Goal: Task Accomplishment & Management: Manage account settings

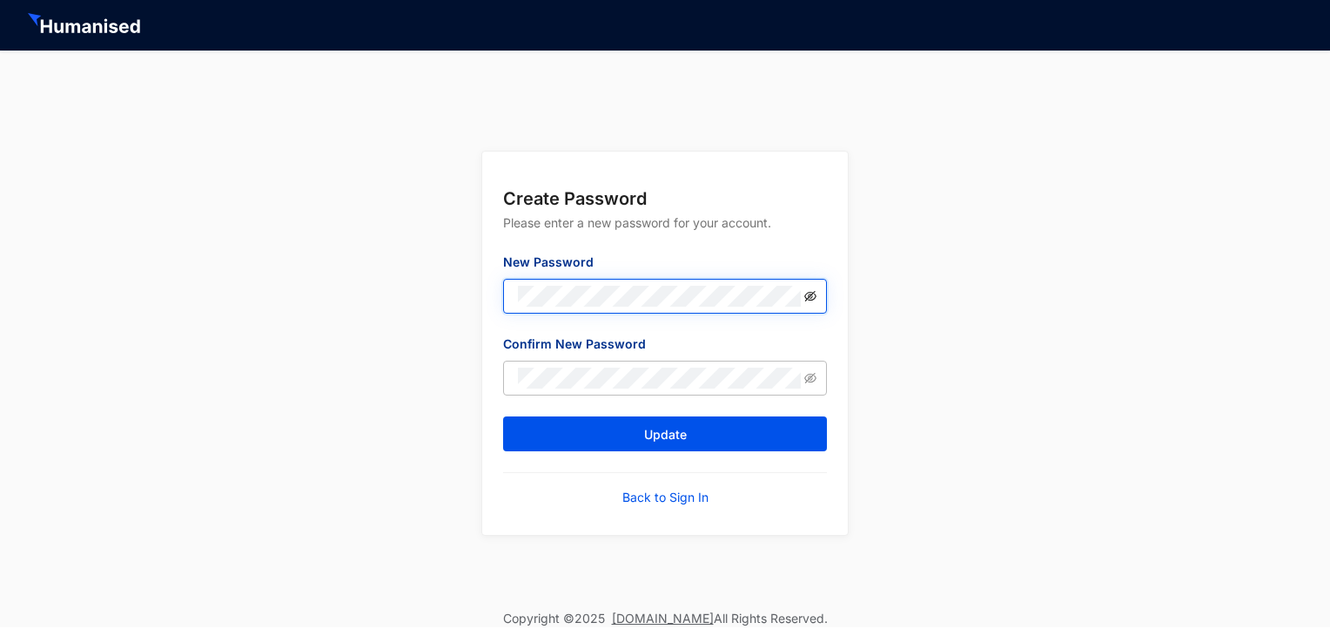
click at [806, 294] on icon "eye-invisible" at bounding box center [810, 296] width 12 height 10
click at [806, 294] on icon "eye" at bounding box center [810, 296] width 12 height 9
click at [503, 416] on button "Update" at bounding box center [665, 433] width 324 height 35
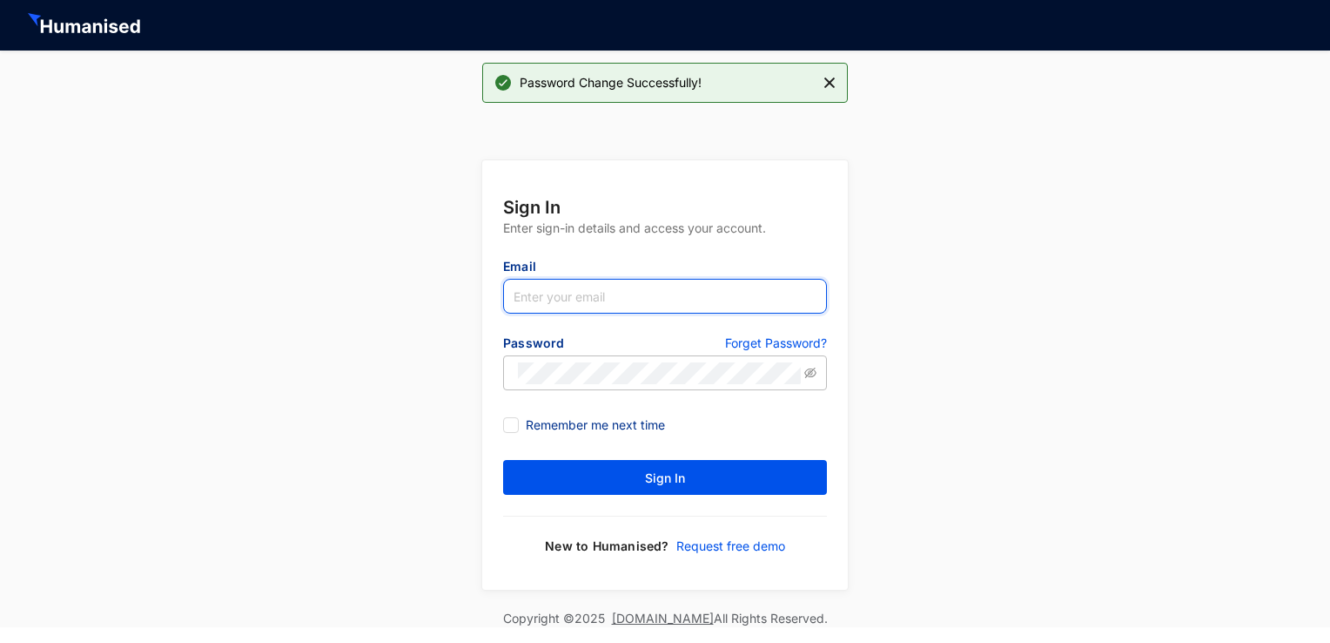
click at [623, 288] on input "text" at bounding box center [665, 296] width 324 height 35
click at [636, 292] on input "text" at bounding box center [665, 296] width 324 height 35
click at [945, 289] on div "Sign In Enter sign-in details and access your account. Email Password Forget Pa…" at bounding box center [665, 362] width 1330 height 495
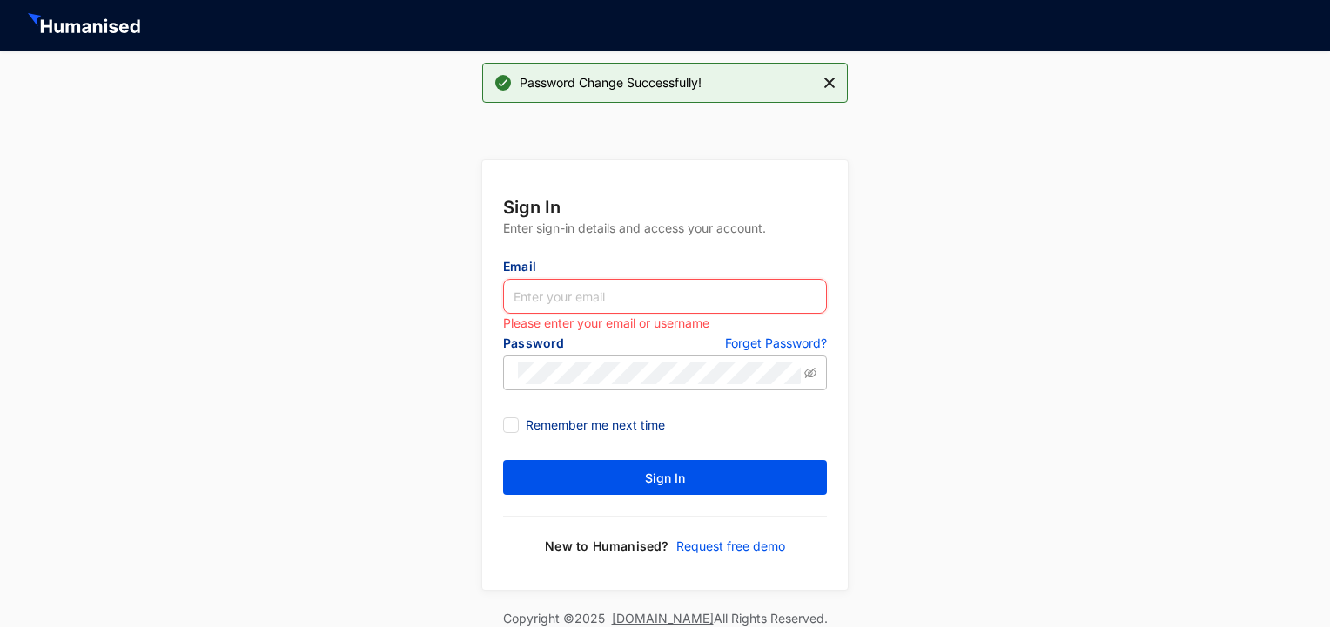
click at [746, 288] on input "text" at bounding box center [665, 296] width 324 height 35
type input "[EMAIL_ADDRESS][DOMAIN_NAME]"
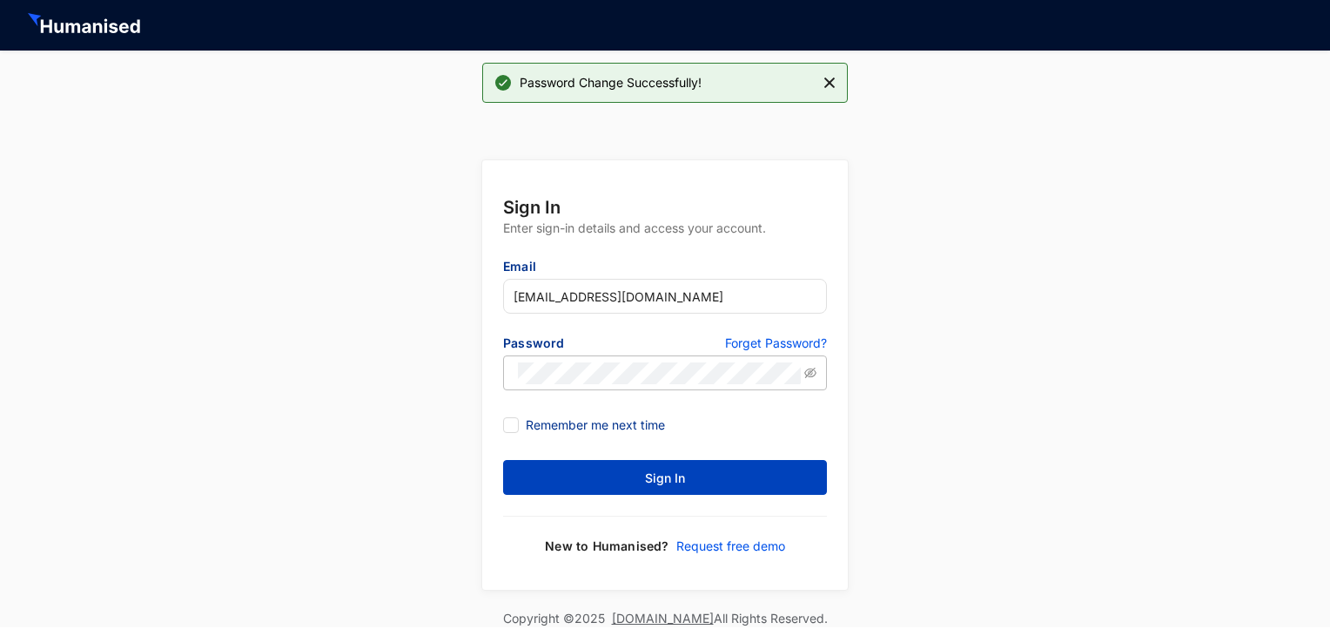
click at [741, 478] on button "Sign In" at bounding box center [665, 477] width 324 height 35
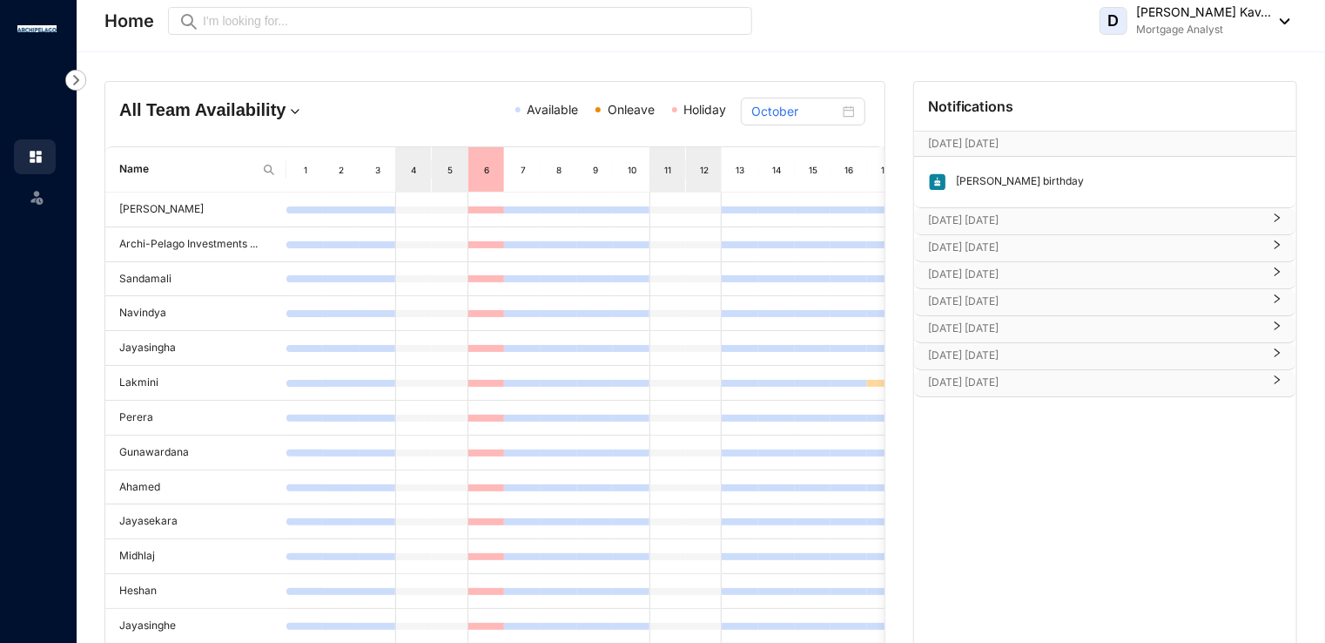
click at [996, 179] on p "[PERSON_NAME] birthday" at bounding box center [1015, 181] width 137 height 19
click at [960, 215] on p "[DATE] [DATE]" at bounding box center [1094, 220] width 333 height 17
click at [1020, 291] on p "[DATE] [DATE]" at bounding box center [1094, 298] width 333 height 17
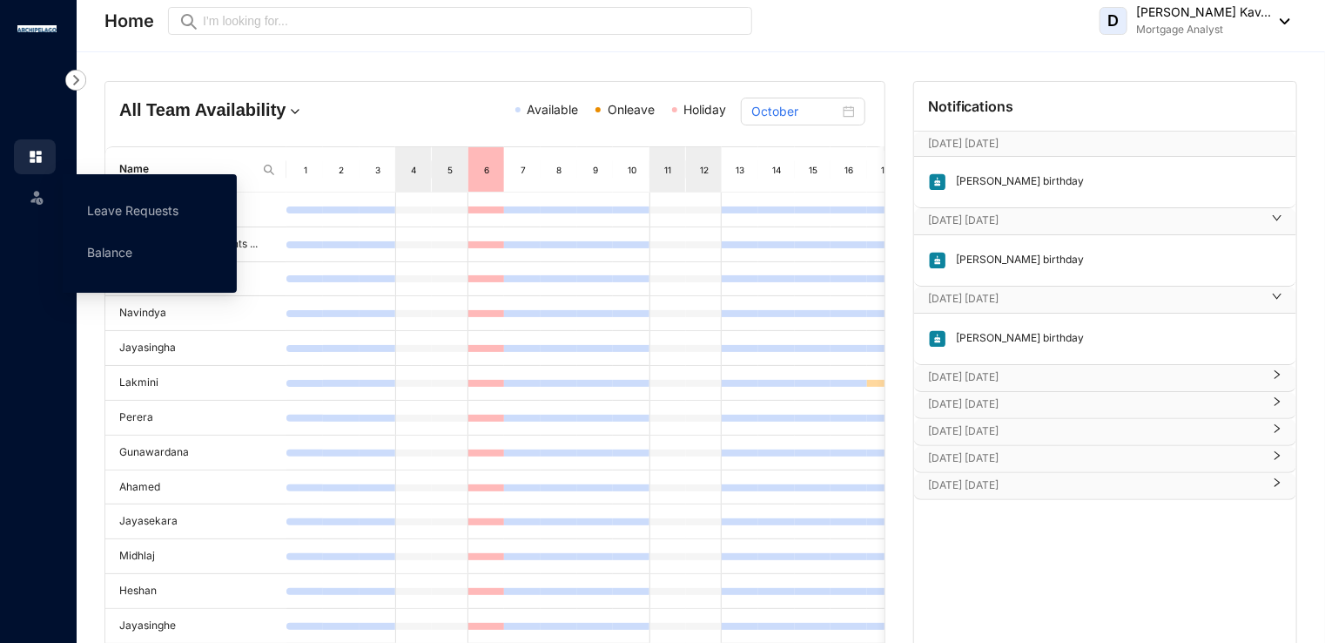
click at [27, 204] on div "Leave" at bounding box center [35, 193] width 42 height 38
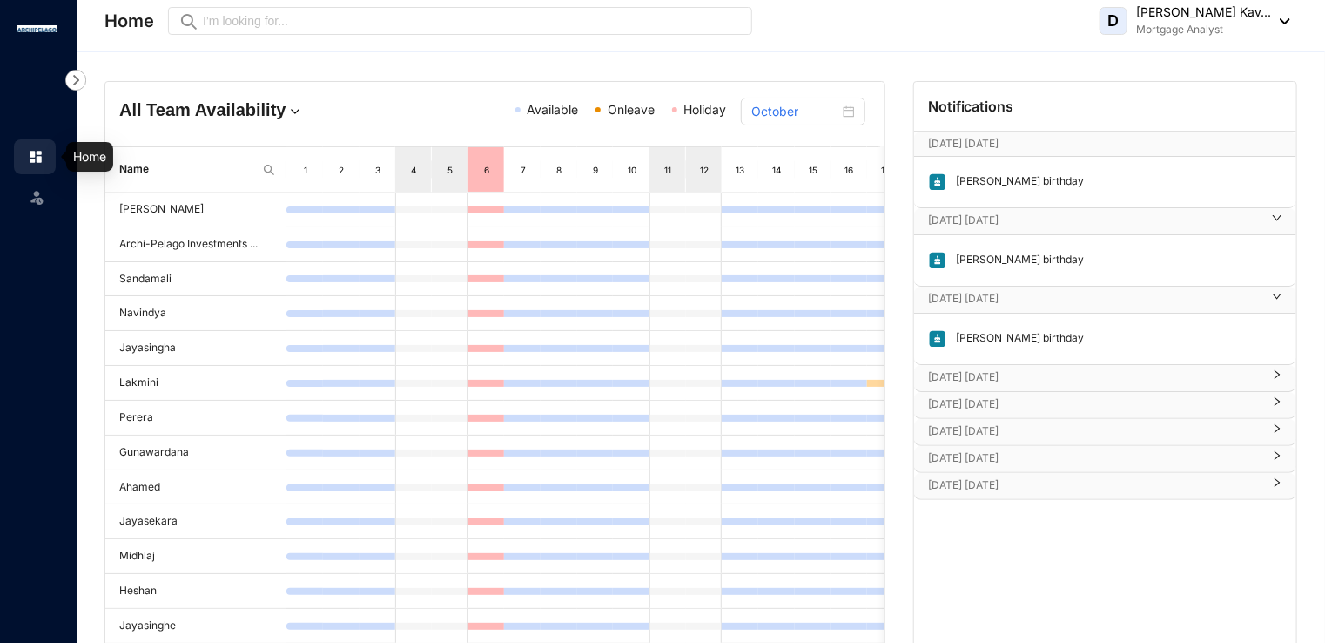
click at [31, 151] on img at bounding box center [36, 157] width 16 height 16
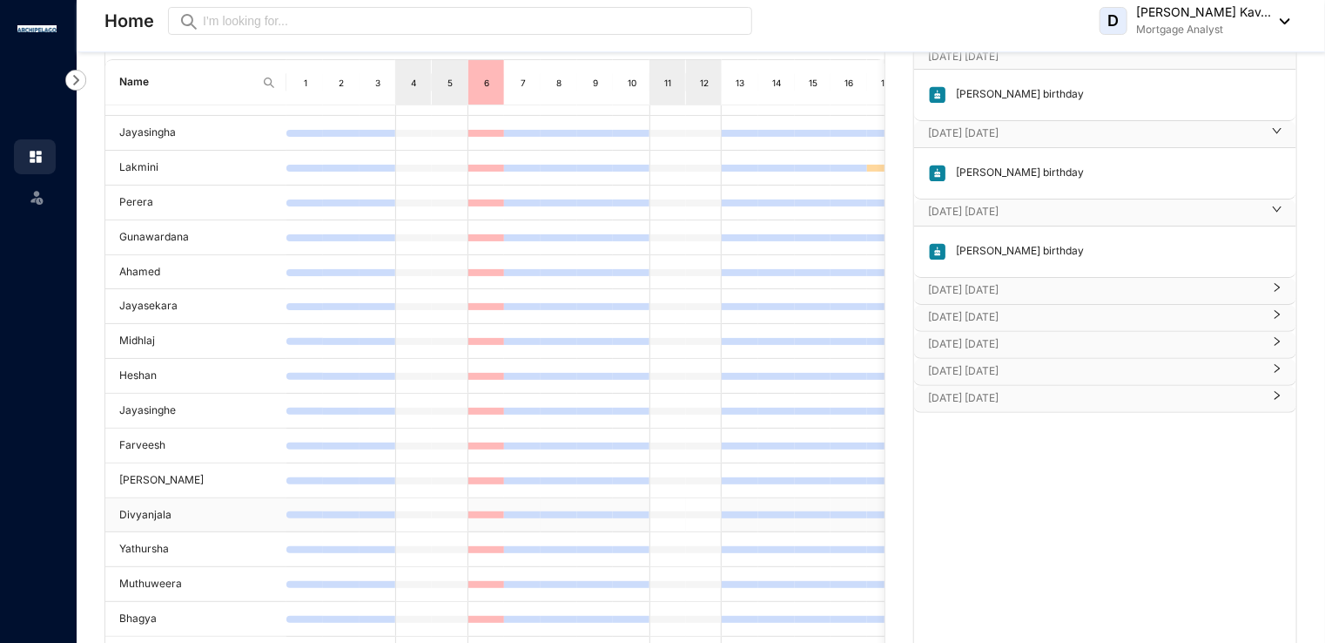
scroll to position [214, 0]
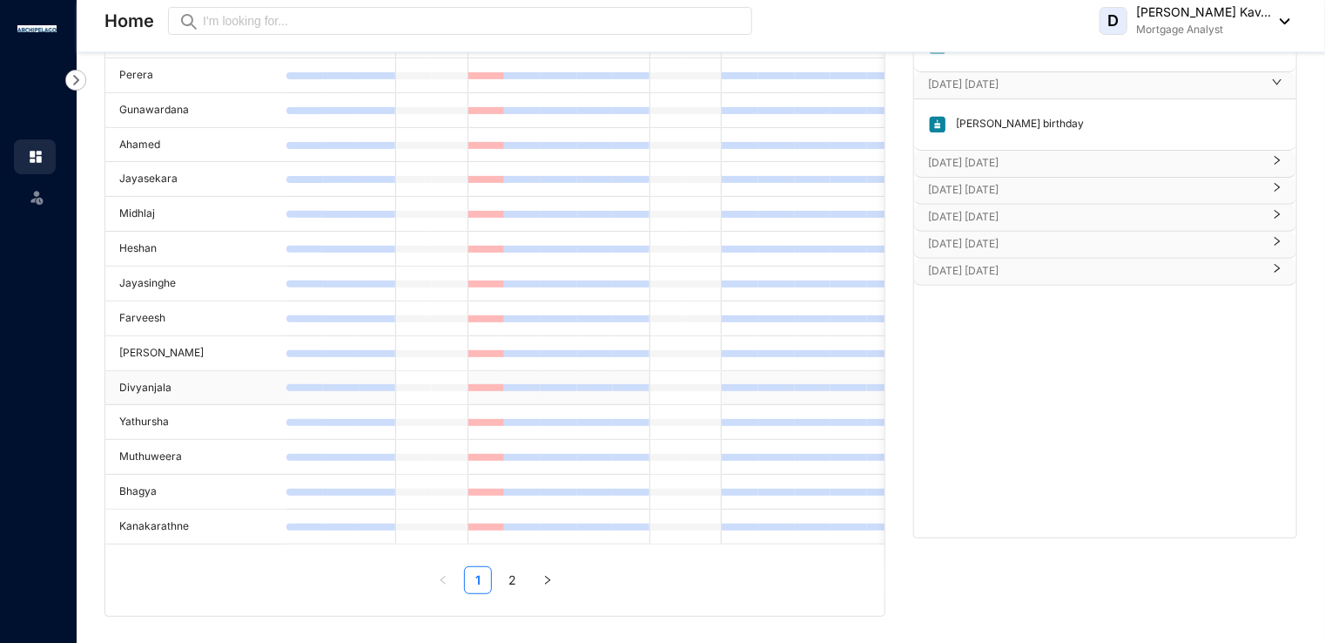
click at [157, 374] on td "Divyanjala" at bounding box center [195, 388] width 181 height 35
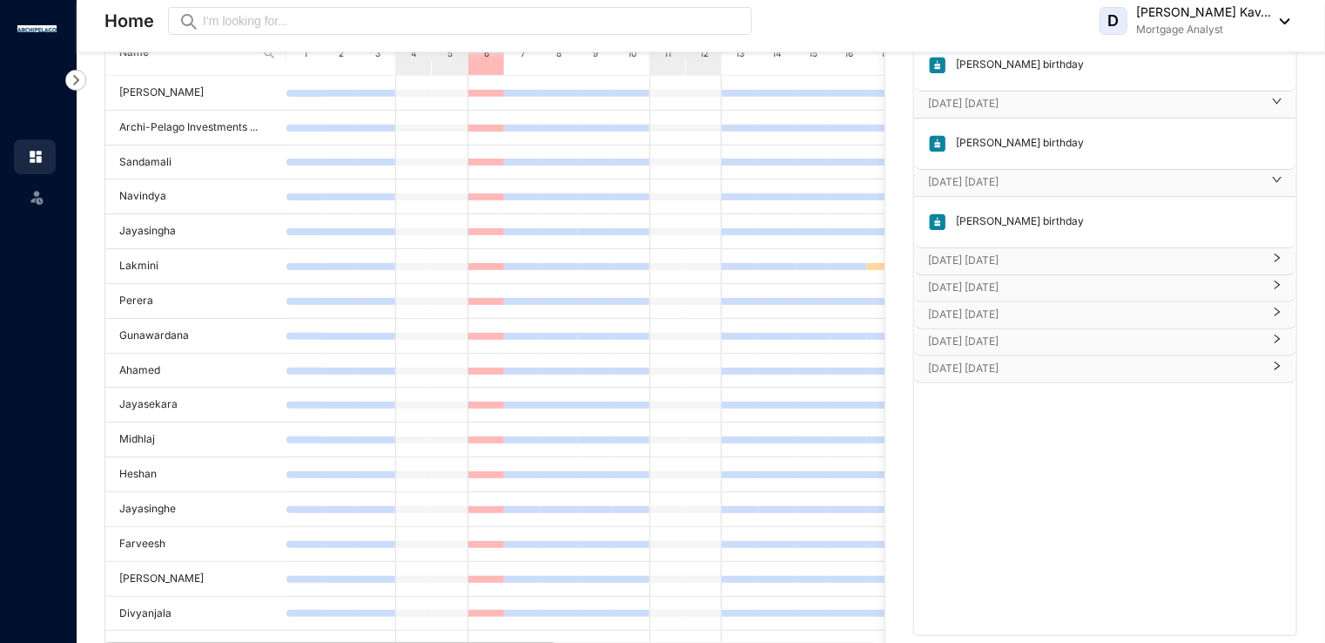
scroll to position [0, 0]
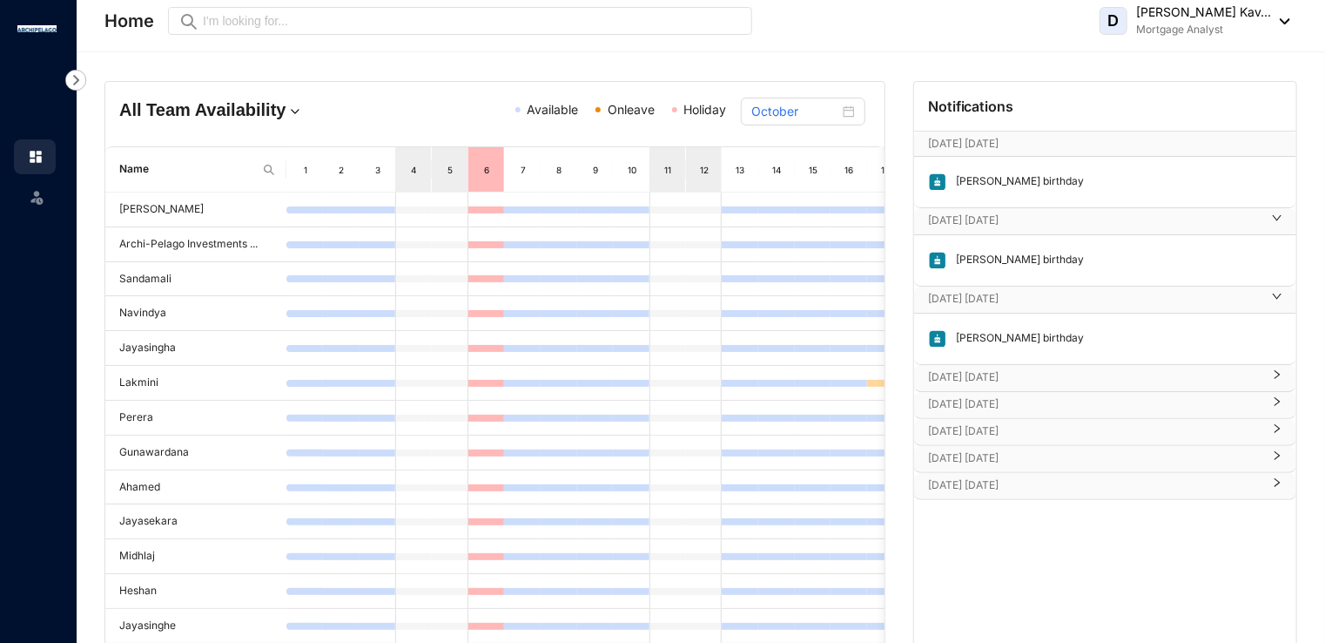
click at [1282, 24] on div "D [PERSON_NAME] Kav... Mortgage Analyst" at bounding box center [1195, 20] width 191 height 35
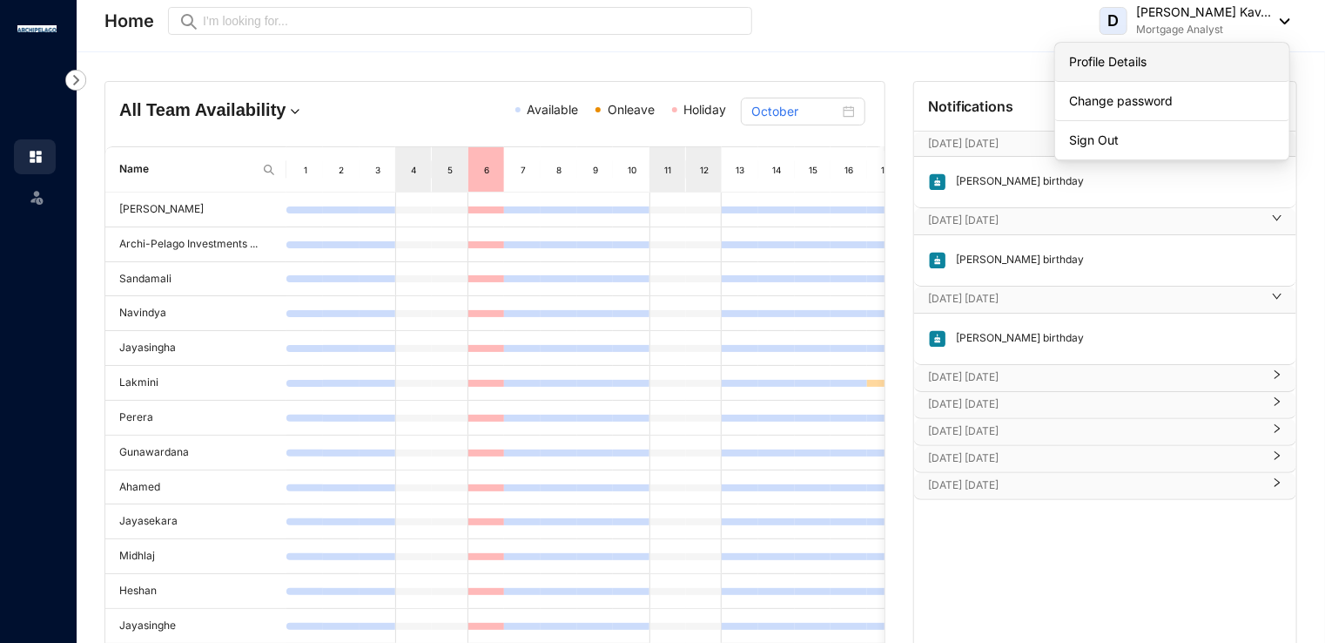
click at [1154, 57] on link "Profile Details" at bounding box center [1172, 61] width 206 height 17
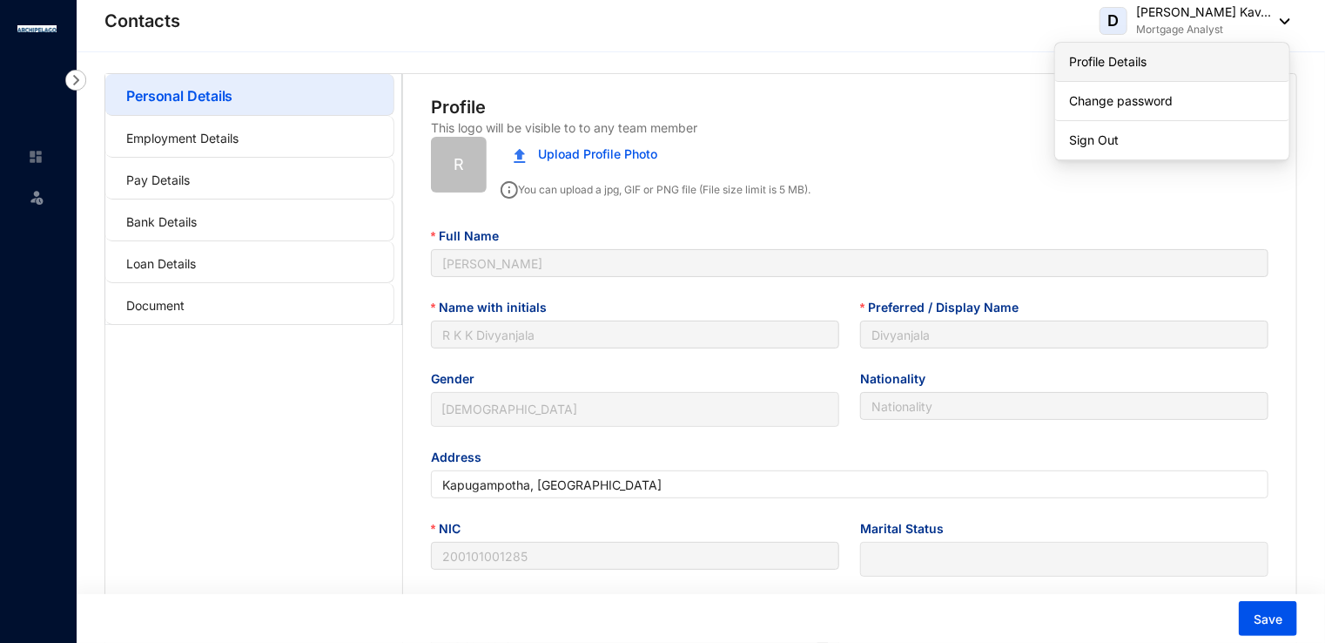
type input "[DATE]"
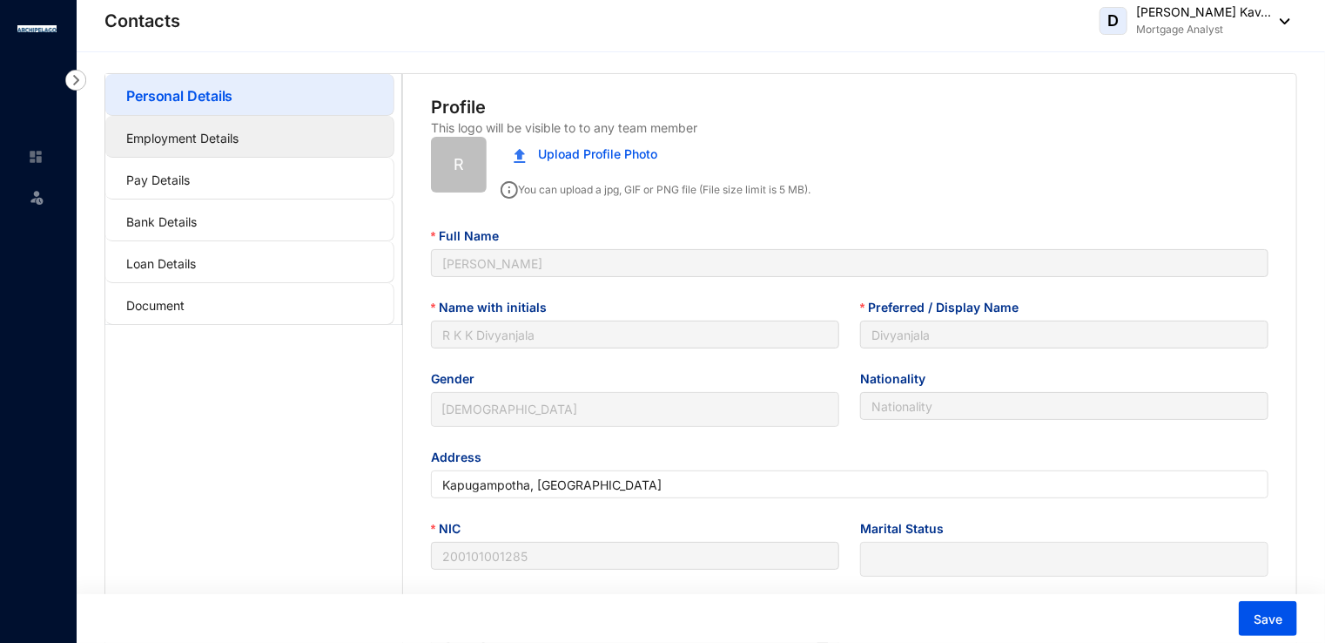
click at [239, 136] on link "Employment Details" at bounding box center [182, 138] width 112 height 15
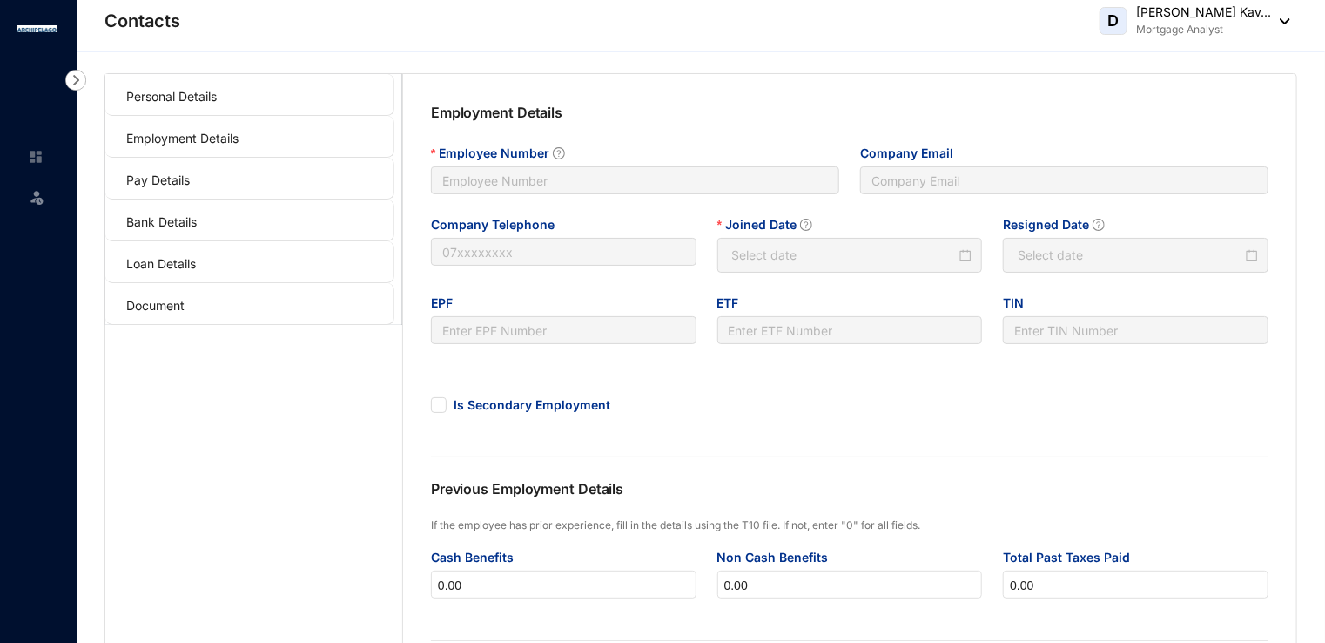
type input "24"
type input "[EMAIL_ADDRESS][DOMAIN_NAME]"
type input "24"
type input "[DATE]"
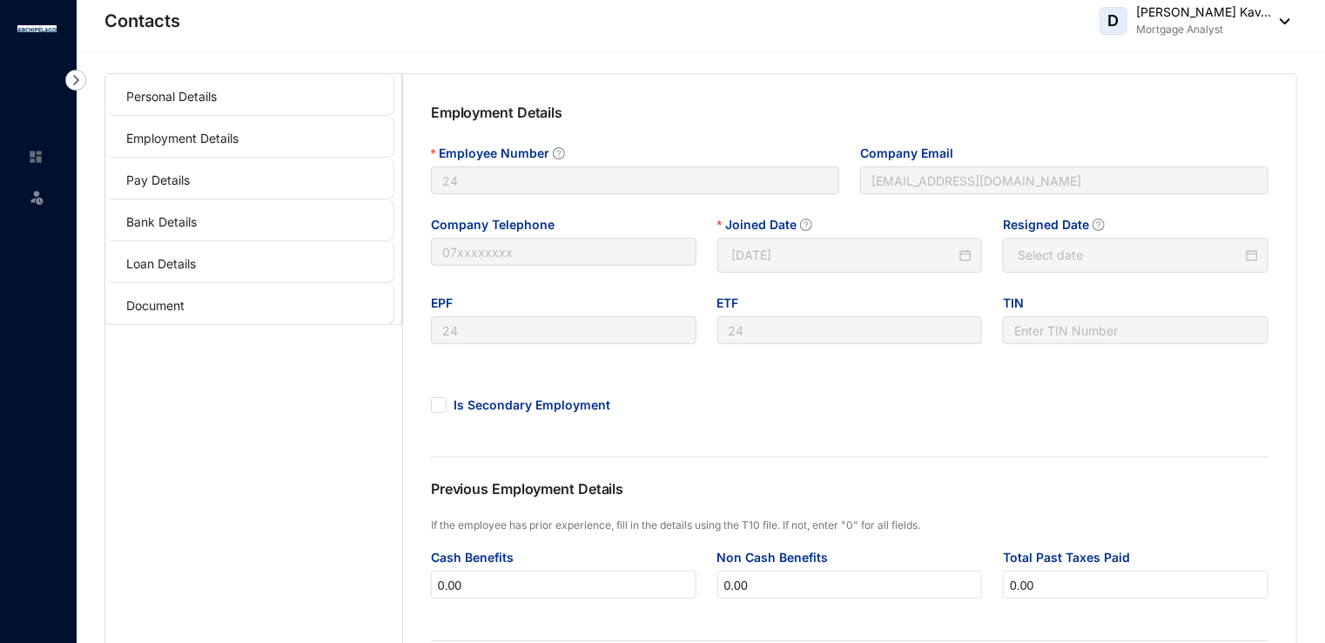
type input "Invalid Date"
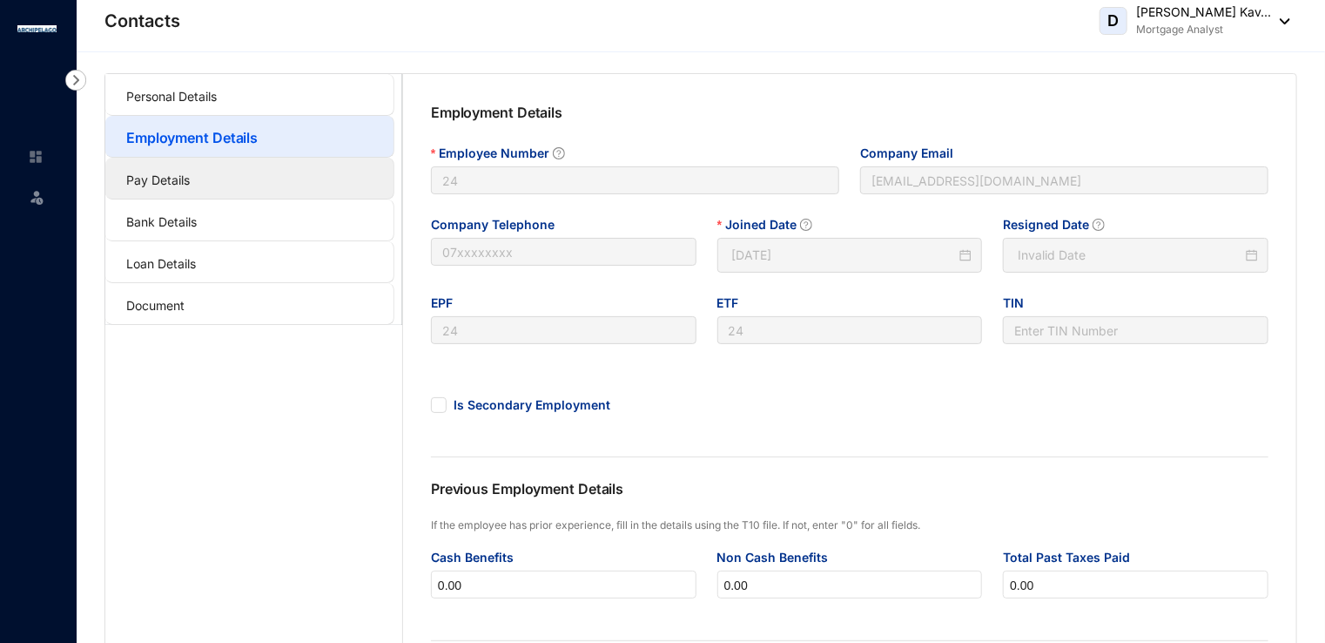
click at [190, 172] on link "Pay Details" at bounding box center [158, 179] width 64 height 15
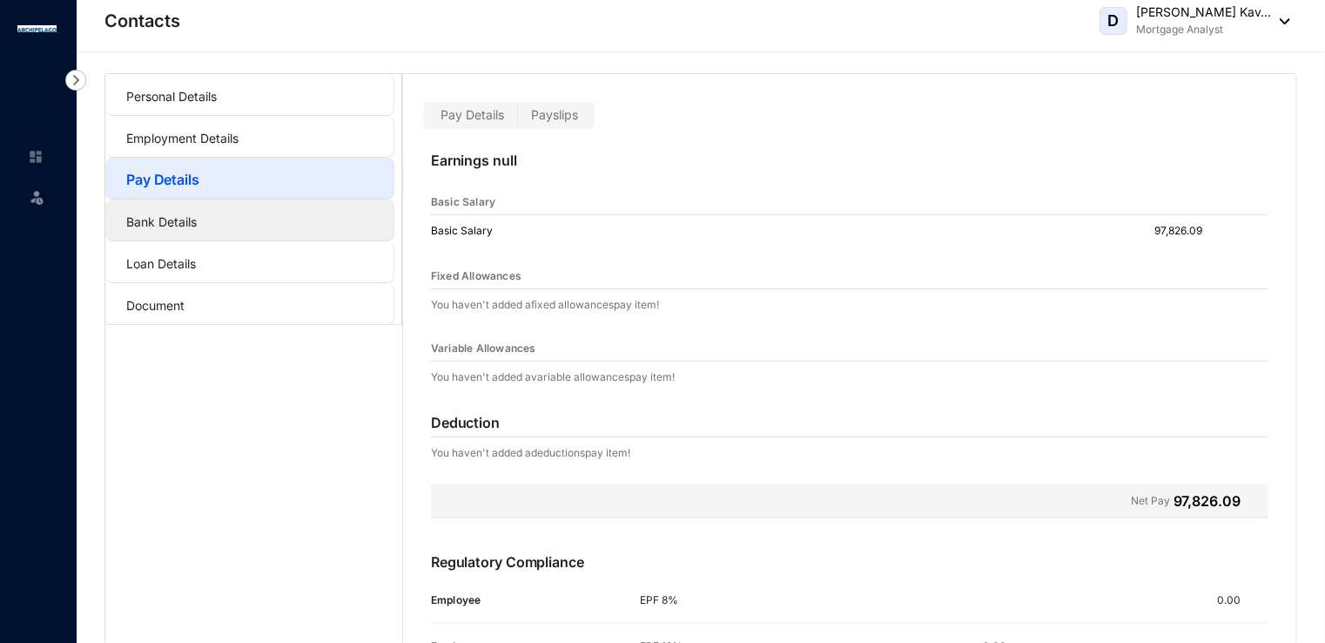
click at [197, 214] on link "Bank Details" at bounding box center [161, 221] width 71 height 15
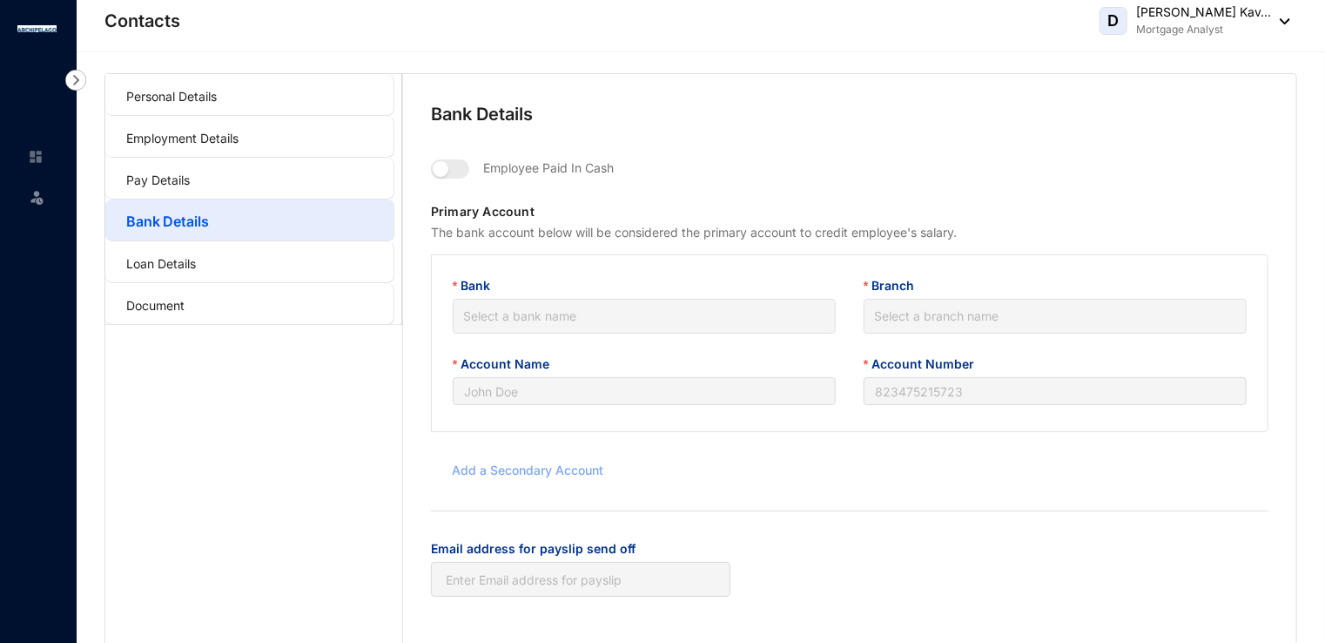
type input "R K K Divyanjala"
type input "217020060871"
type input "[EMAIL_ADDRESS][DOMAIN_NAME]"
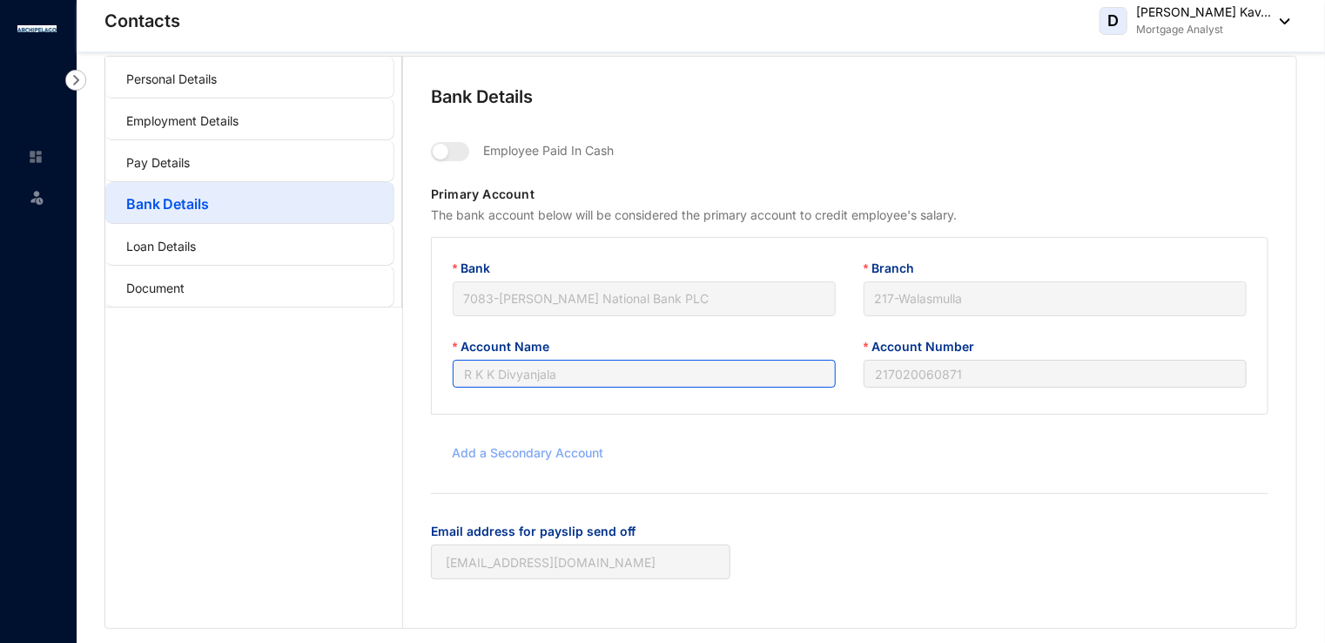
scroll to position [24, 0]
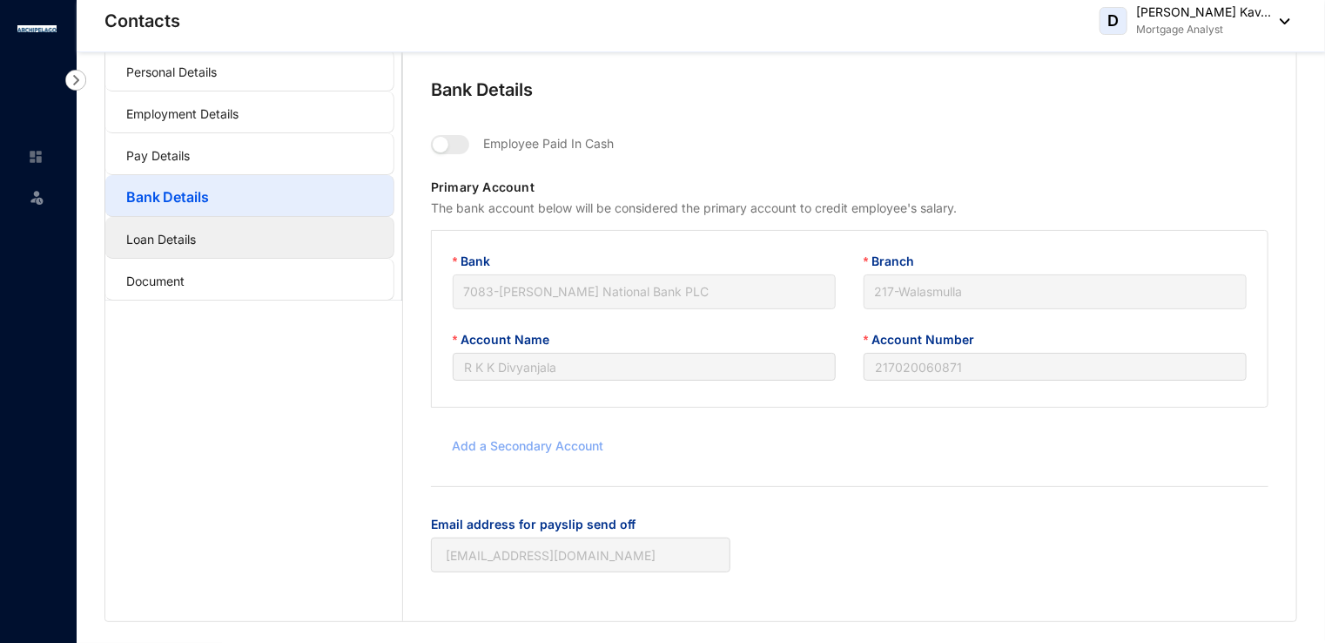
click at [196, 238] on link "Loan Details" at bounding box center [161, 239] width 70 height 15
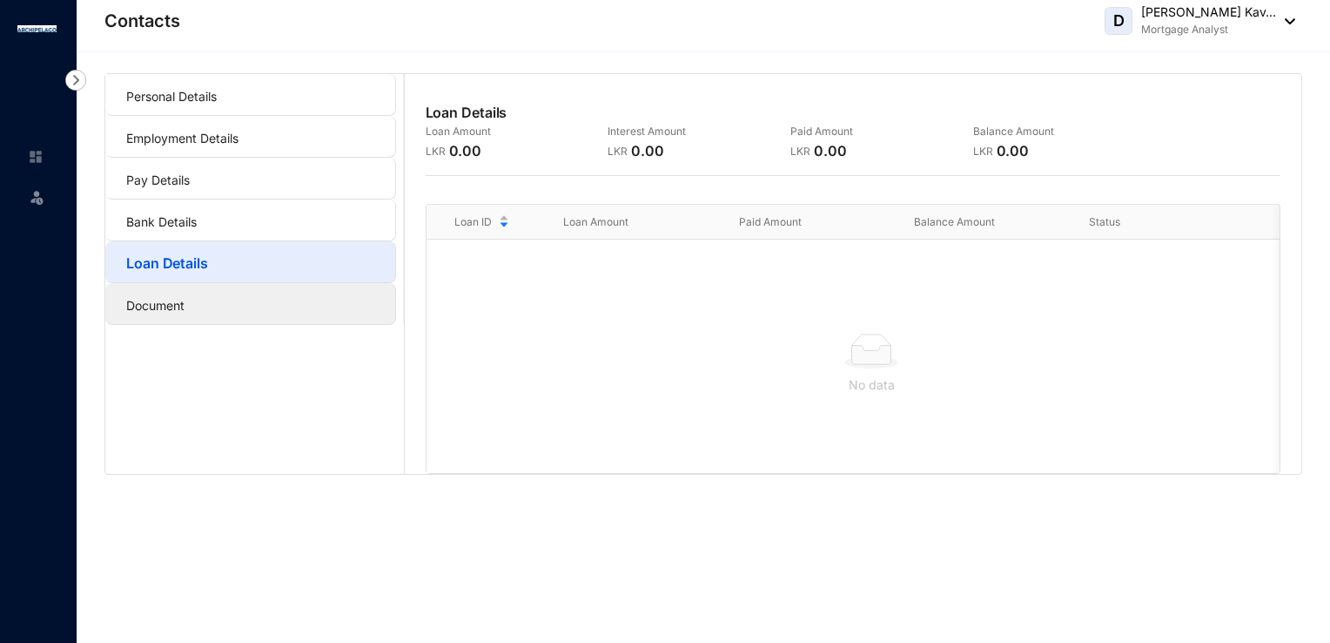
click at [185, 298] on link "Document" at bounding box center [155, 305] width 58 height 15
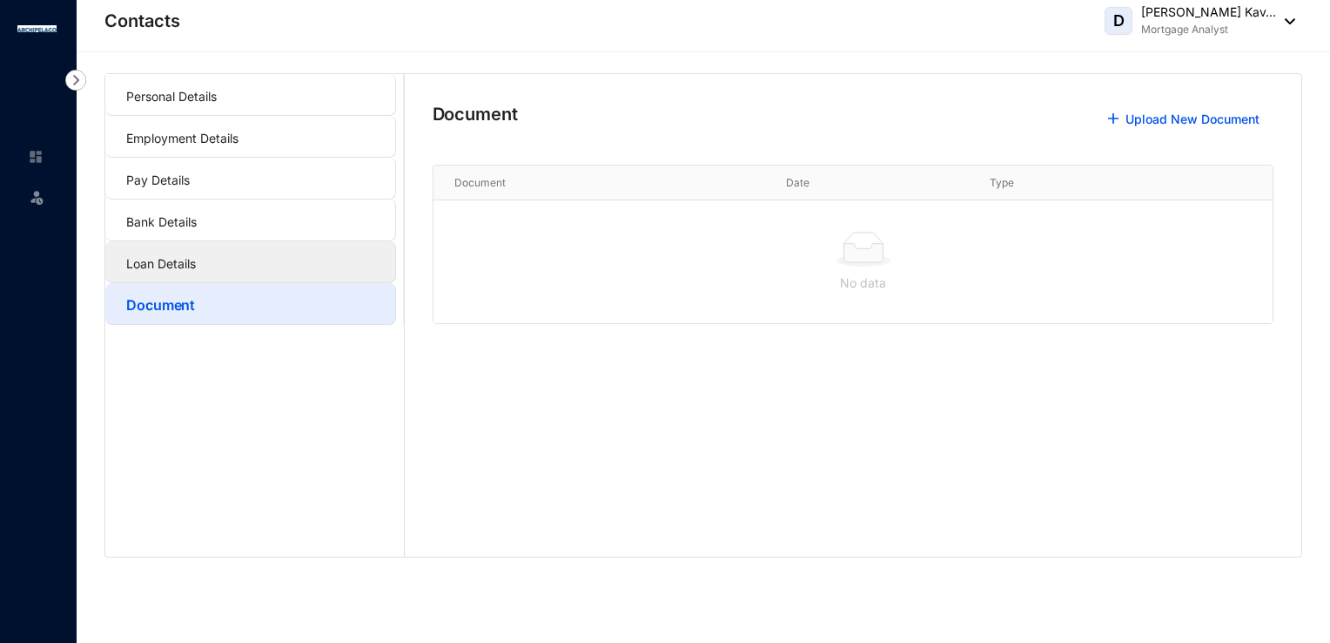
click at [196, 256] on link "Loan Details" at bounding box center [161, 263] width 70 height 15
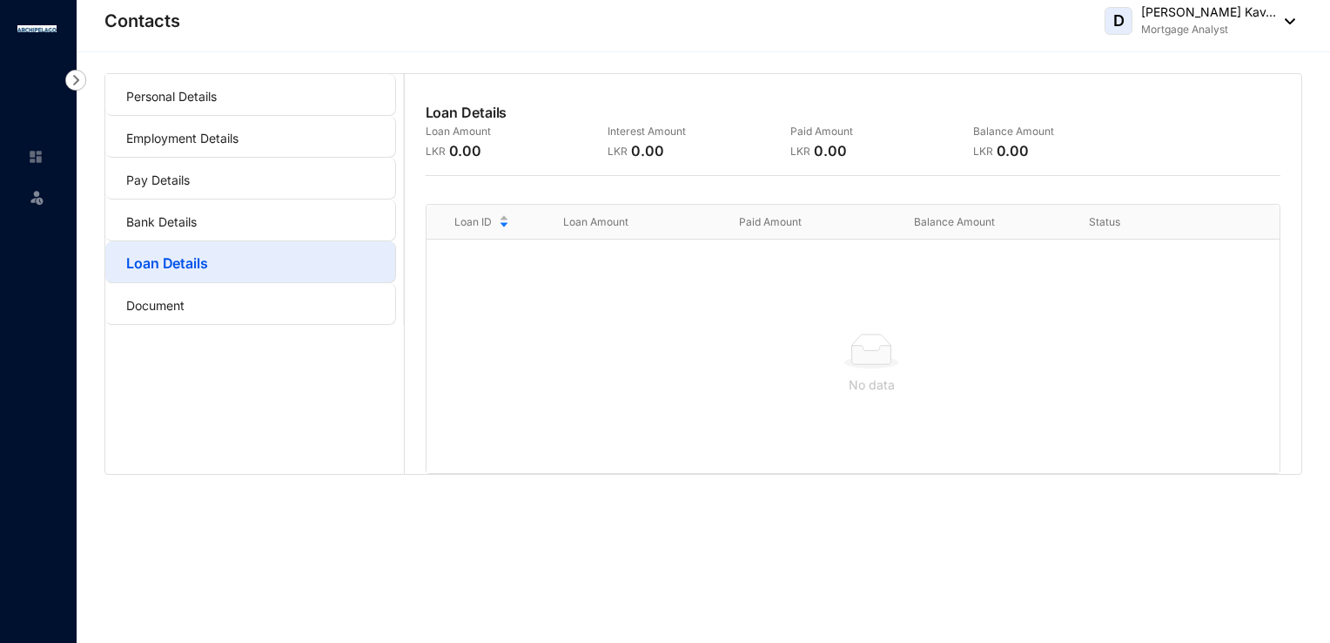
click at [1292, 25] on div "D [PERSON_NAME] Kav... Mortgage Analyst" at bounding box center [1200, 20] width 191 height 35
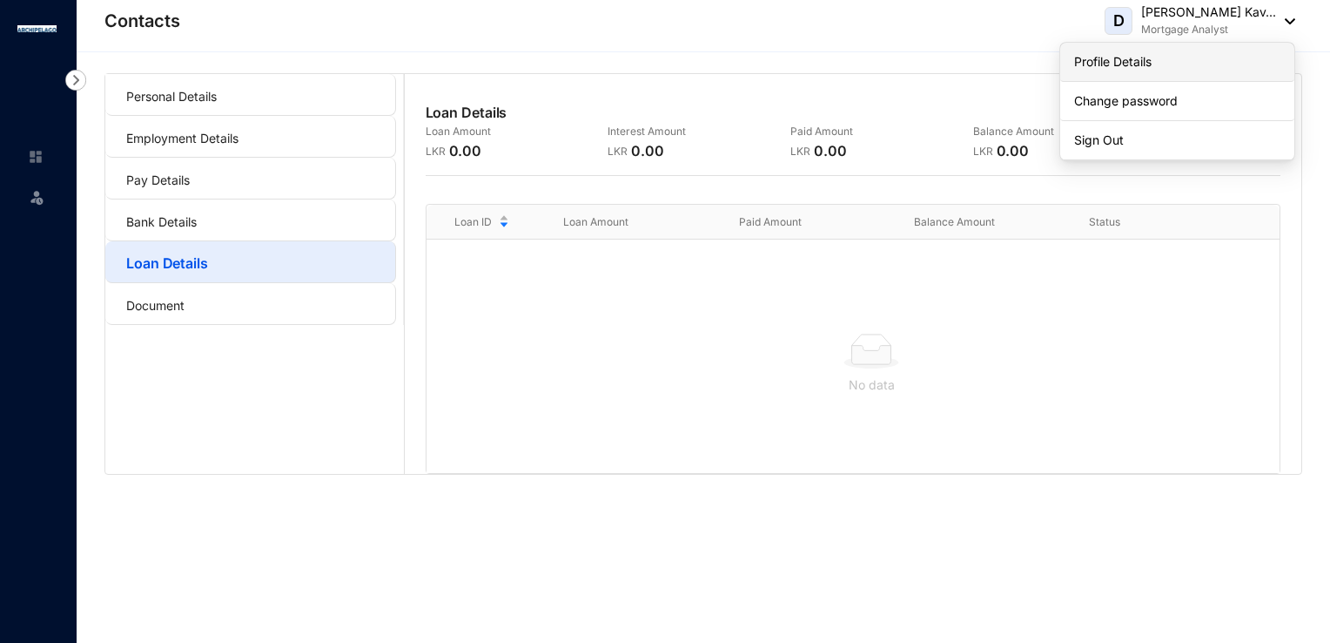
click at [1222, 53] on link "Profile Details" at bounding box center [1177, 61] width 206 height 17
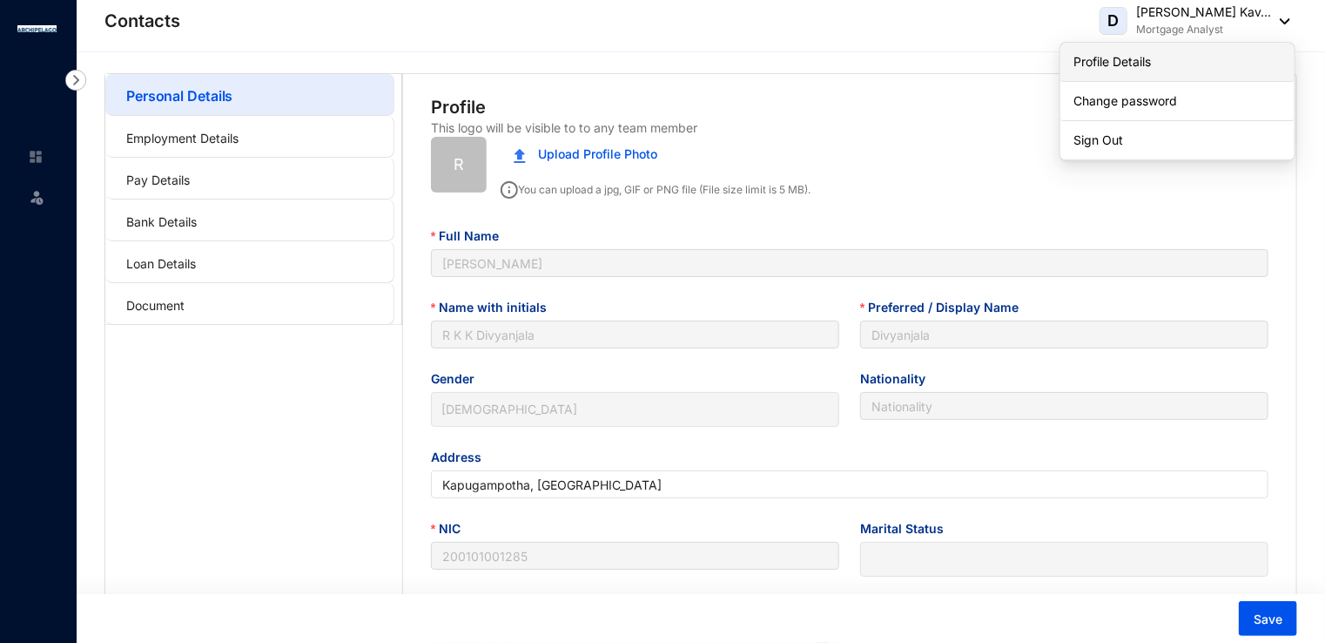
type input "[DATE]"
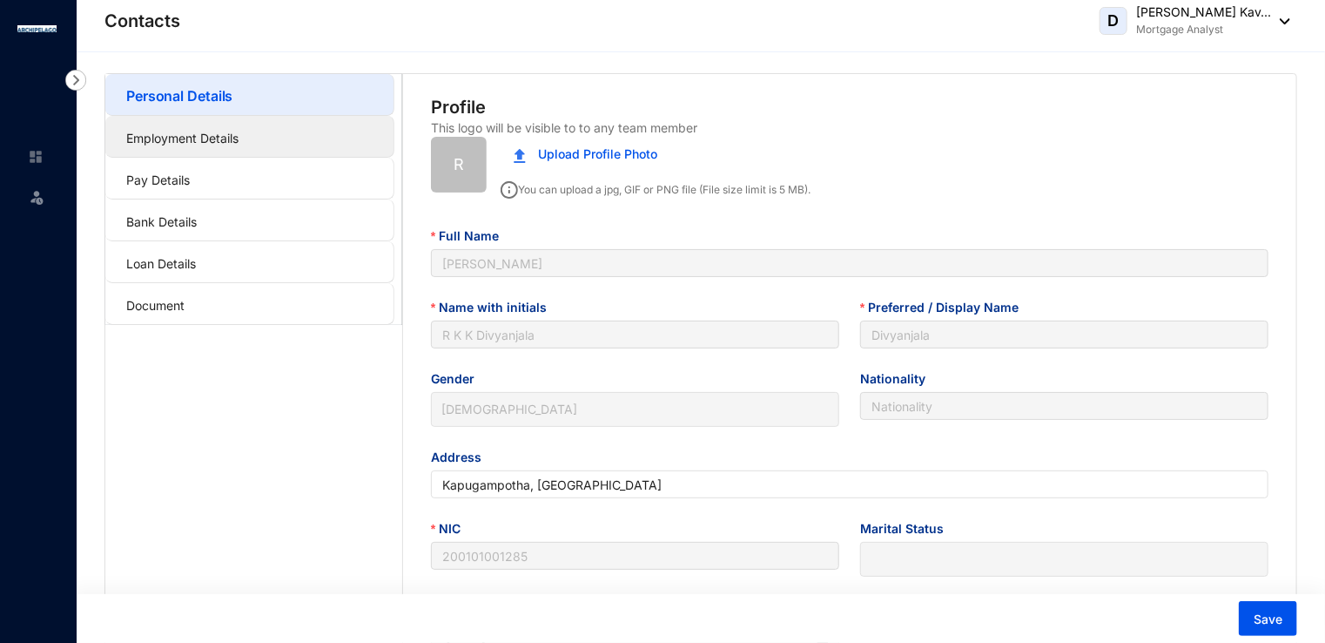
click at [226, 133] on link "Employment Details" at bounding box center [182, 138] width 112 height 15
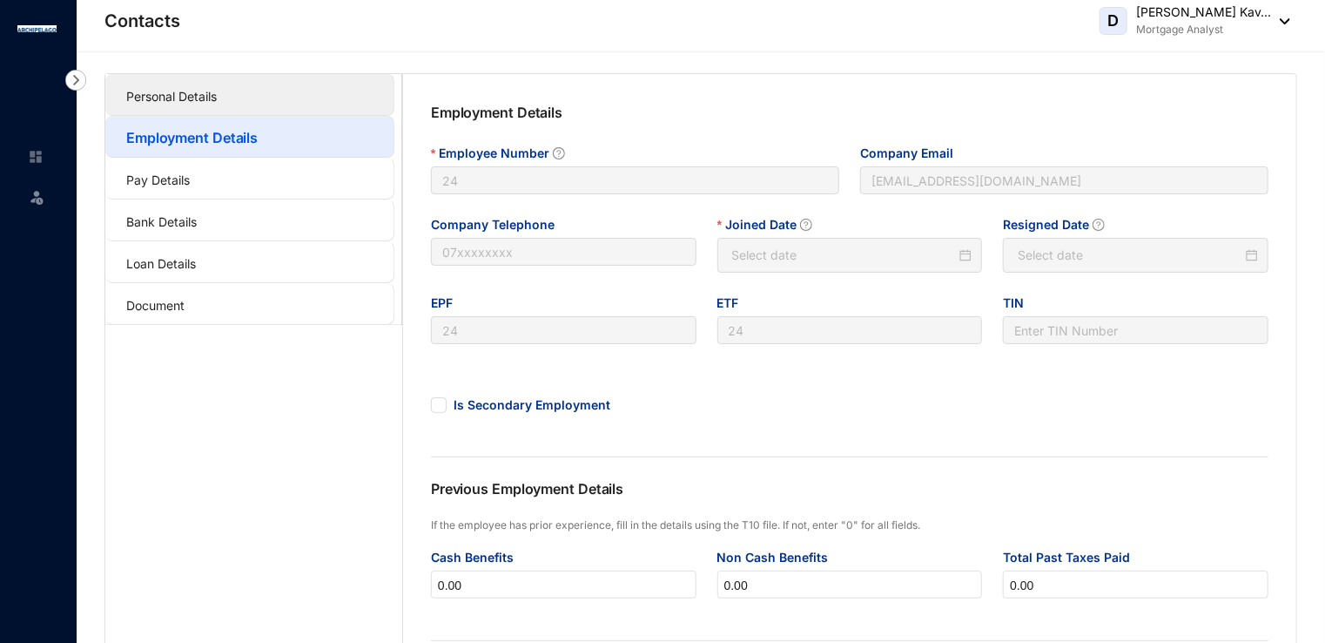
type input "[DATE]"
type input "Invalid Date"
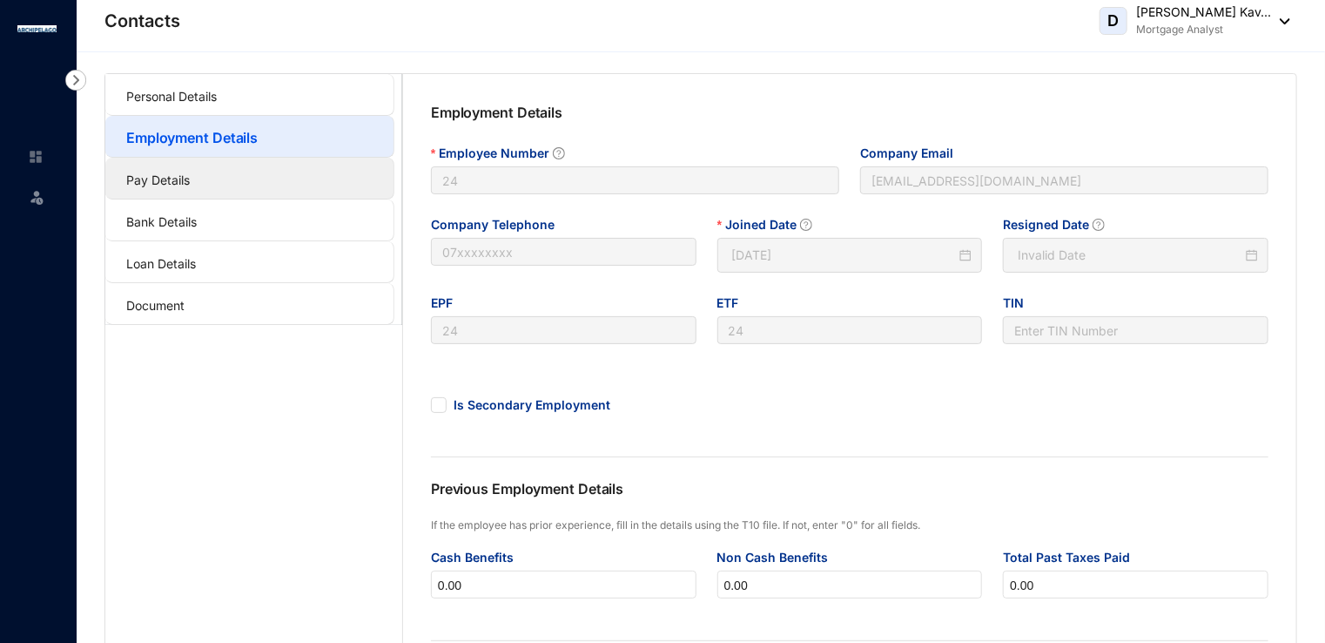
click at [190, 186] on link "Pay Details" at bounding box center [158, 179] width 64 height 15
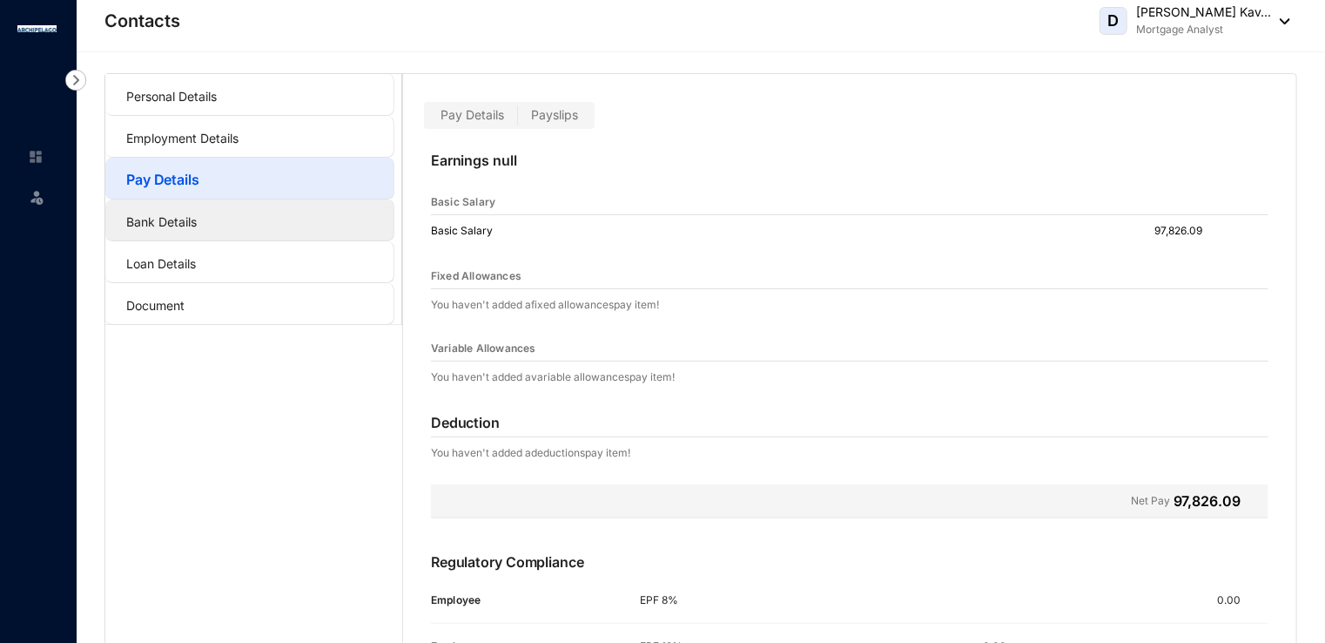
click at [197, 224] on link "Bank Details" at bounding box center [161, 221] width 71 height 15
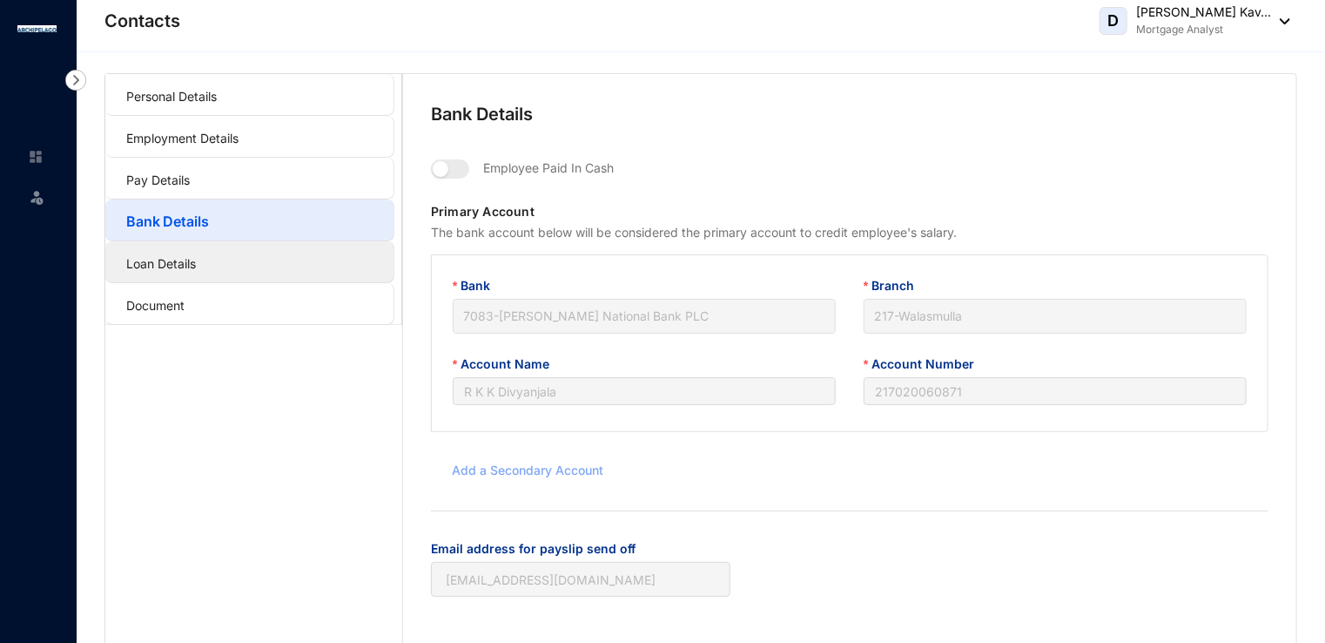
click at [196, 256] on link "Loan Details" at bounding box center [161, 263] width 70 height 15
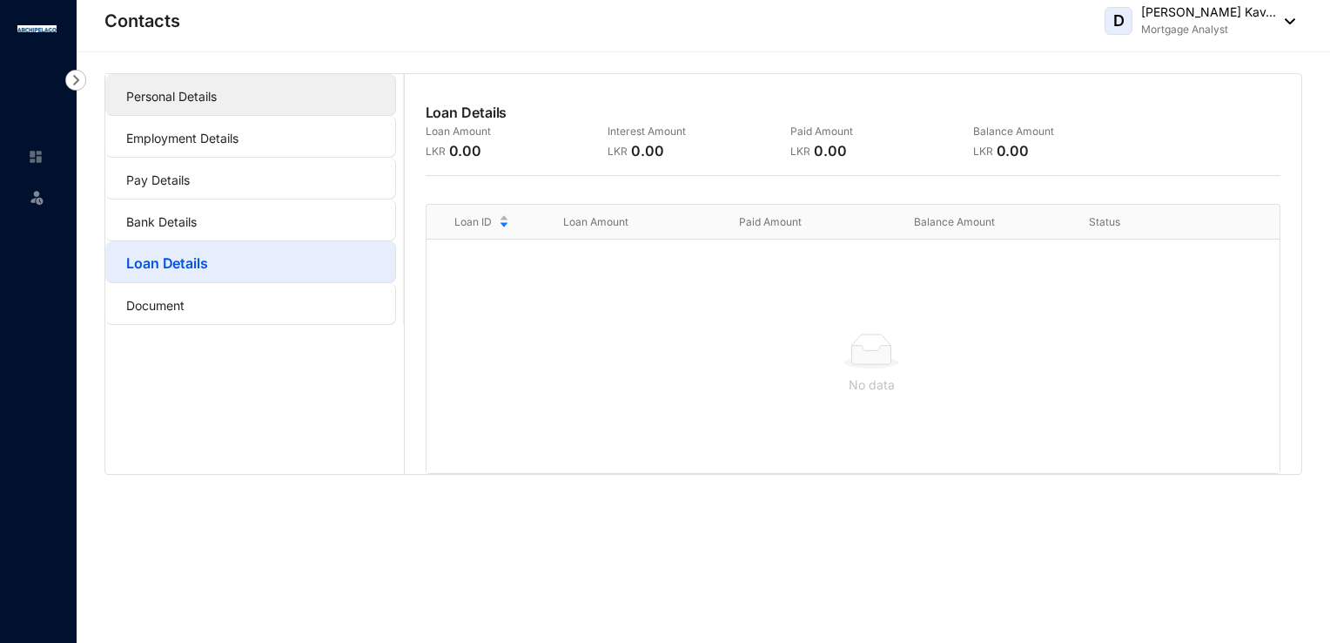
click at [217, 96] on link "Personal Details" at bounding box center [171, 96] width 91 height 15
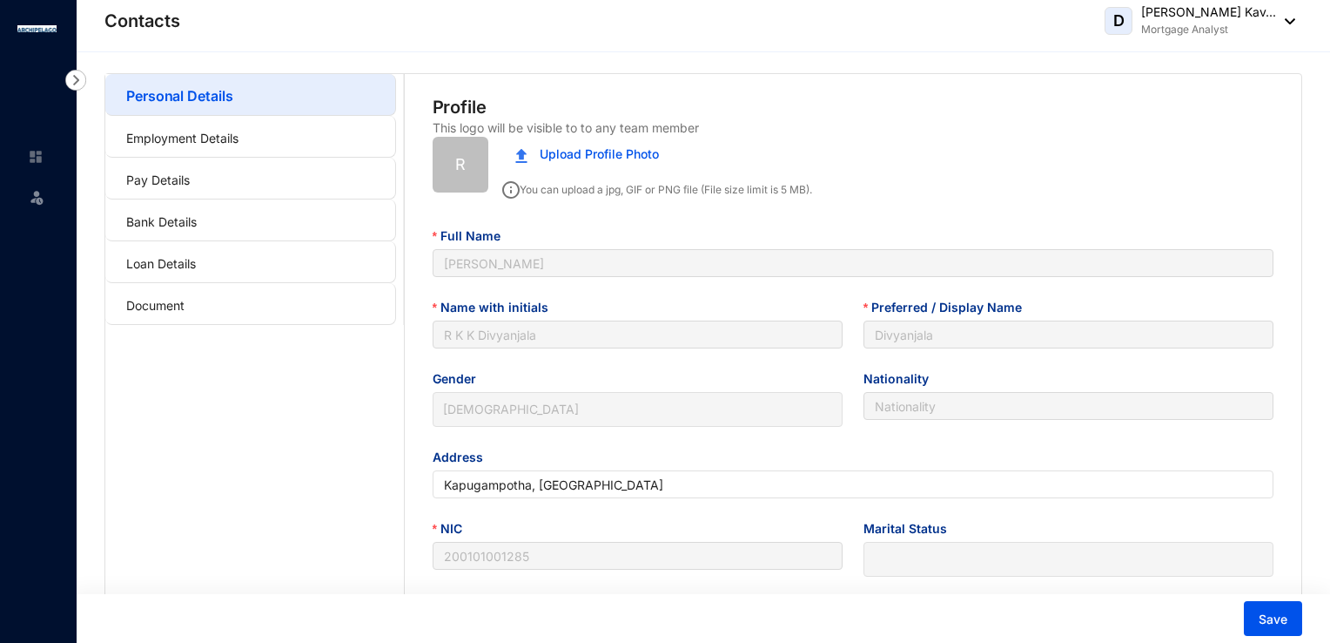
type input "[DATE]"
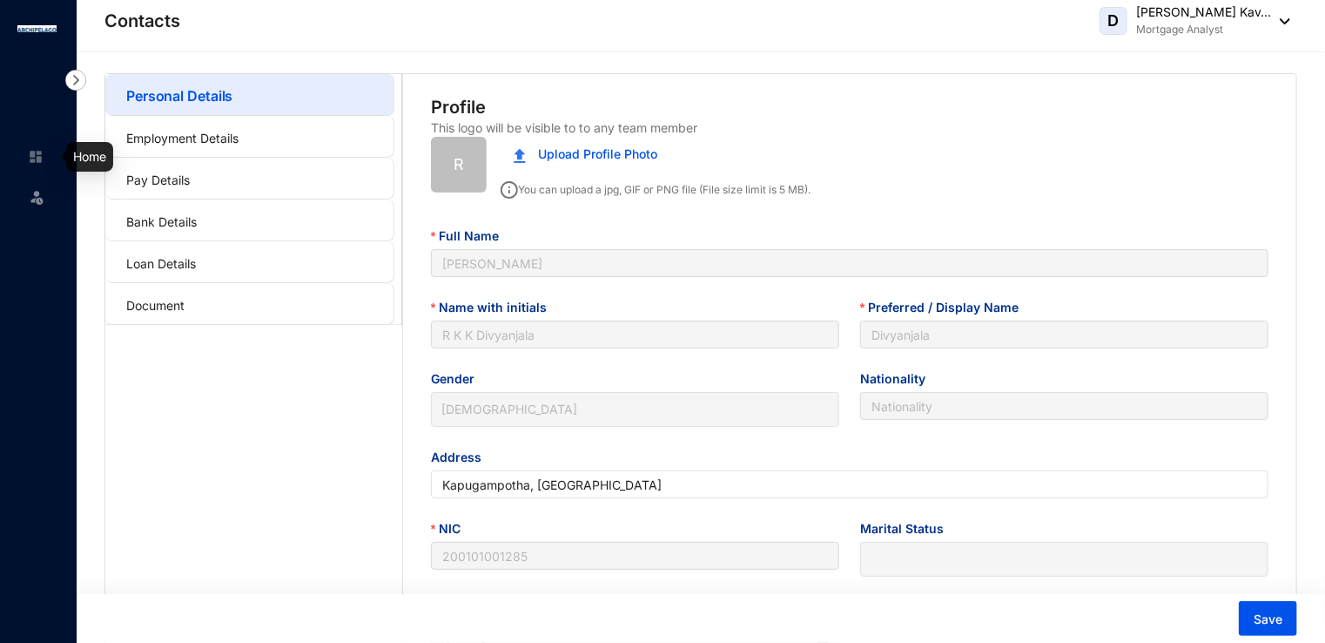
click at [29, 153] on img at bounding box center [36, 157] width 16 height 16
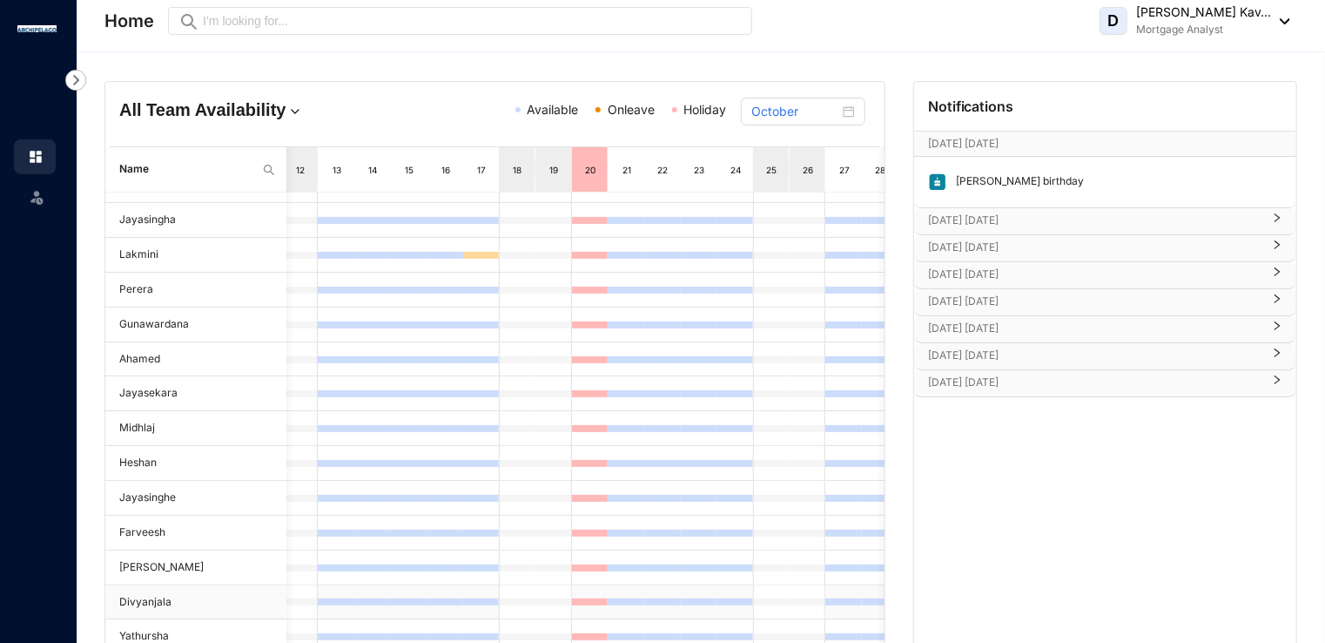
click at [158, 593] on td "Divyanjala" at bounding box center [195, 602] width 181 height 35
click at [794, 111] on input "October" at bounding box center [795, 111] width 88 height 19
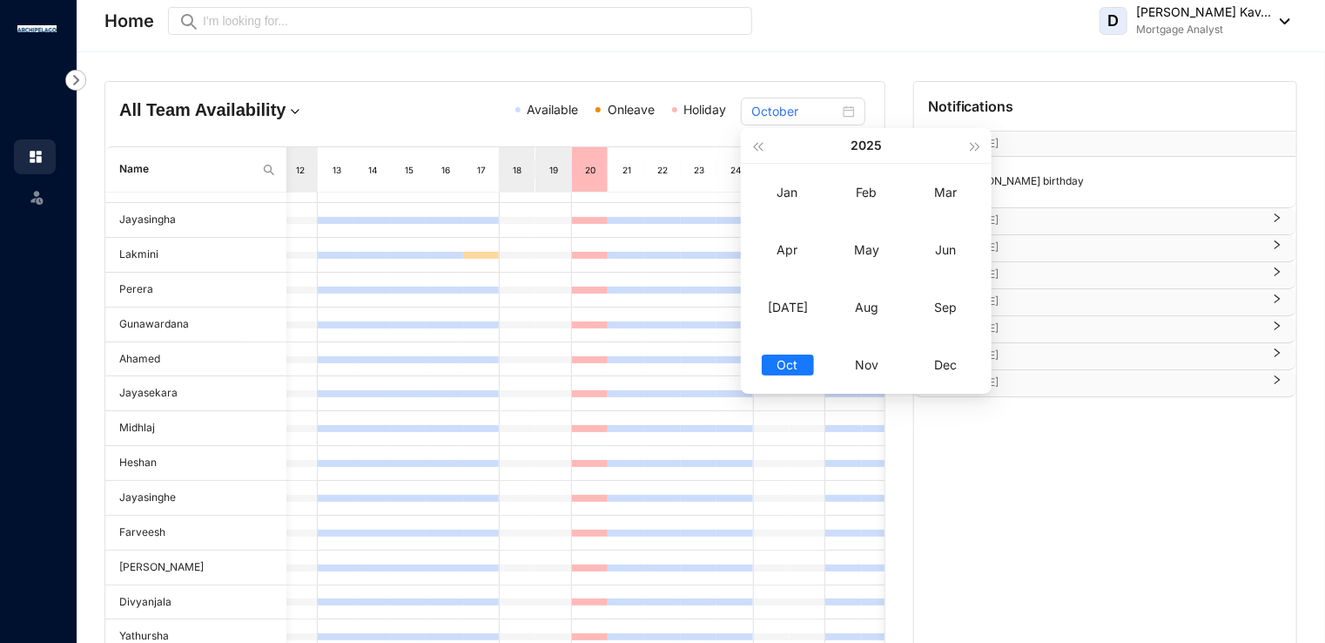
click at [933, 17] on div "Home Preview D [PERSON_NAME] Kav... Mortgage Analyst" at bounding box center [697, 20] width 1186 height 35
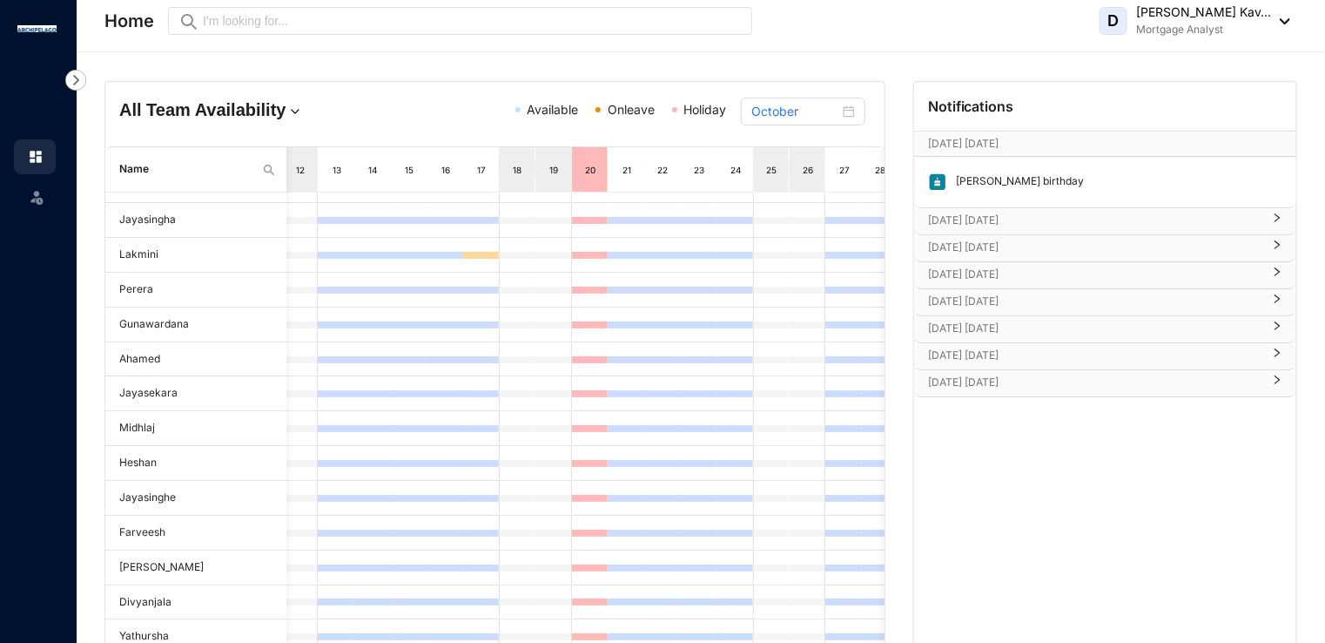
click at [1087, 219] on p "[DATE] [DATE]" at bounding box center [1094, 220] width 333 height 17
click at [1178, 26] on p "Mortgage Analyst" at bounding box center [1203, 29] width 135 height 17
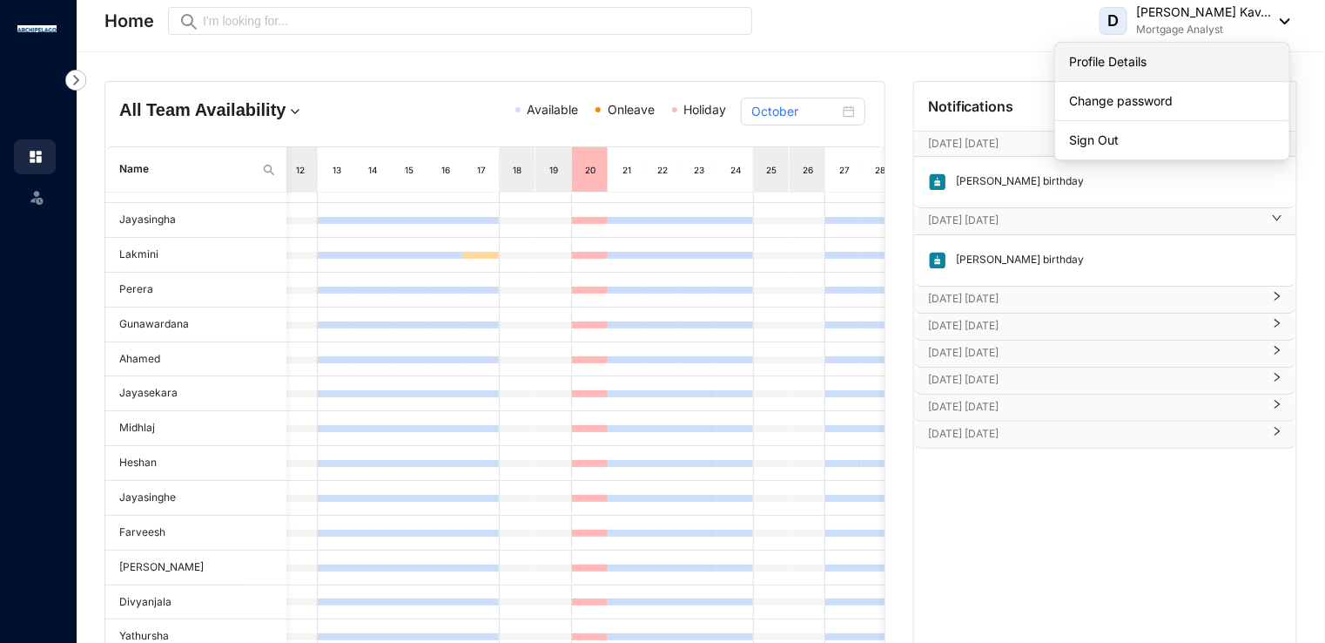
click at [1111, 58] on link "Profile Details" at bounding box center [1172, 61] width 206 height 17
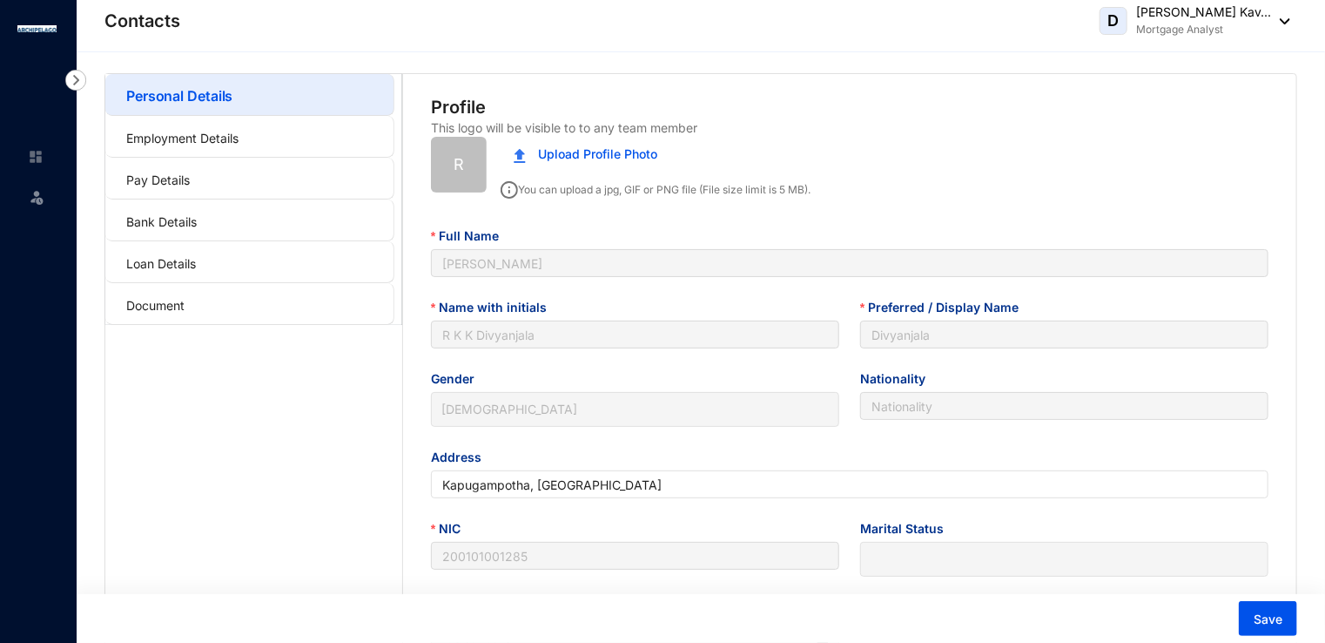
type input "[DATE]"
click at [239, 145] on link "Employment Details" at bounding box center [182, 138] width 112 height 15
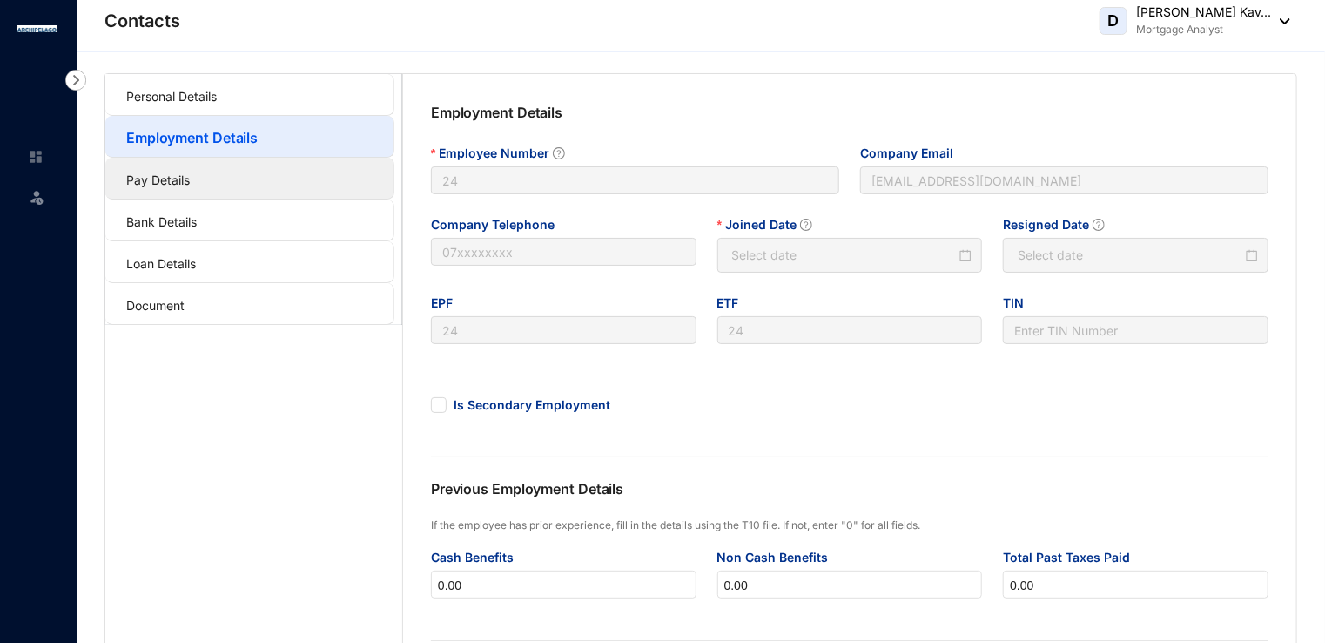
type input "[DATE]"
type input "Invalid Date"
click at [190, 172] on link "Pay Details" at bounding box center [158, 179] width 64 height 15
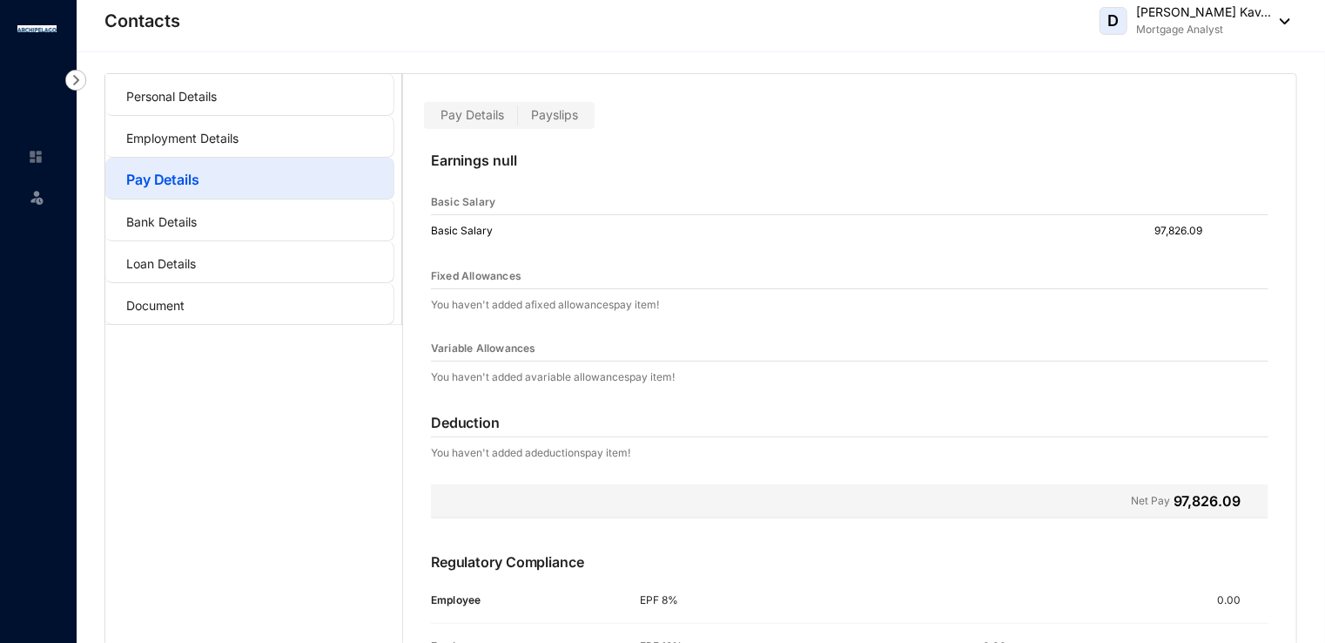
click at [535, 116] on span "Payslips" at bounding box center [554, 114] width 47 height 15
click at [518, 119] on input "Payslips" at bounding box center [518, 119] width 0 height 0
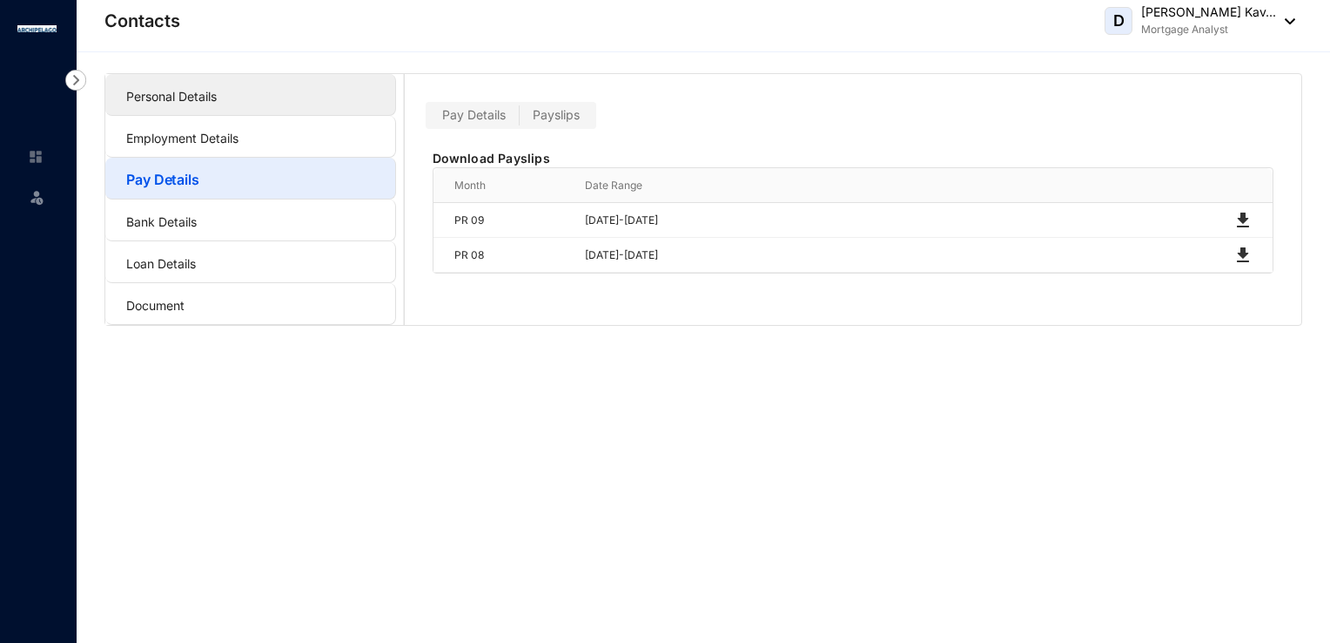
click at [217, 99] on link "Personal Details" at bounding box center [171, 96] width 91 height 15
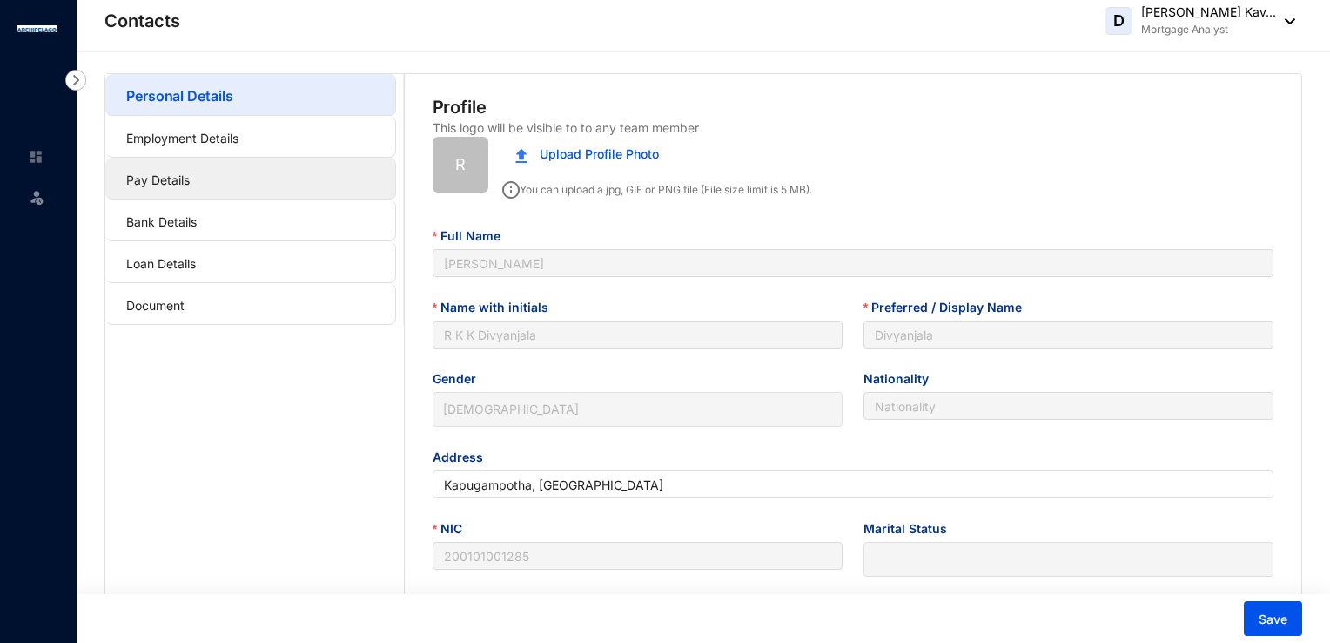
type input "[DATE]"
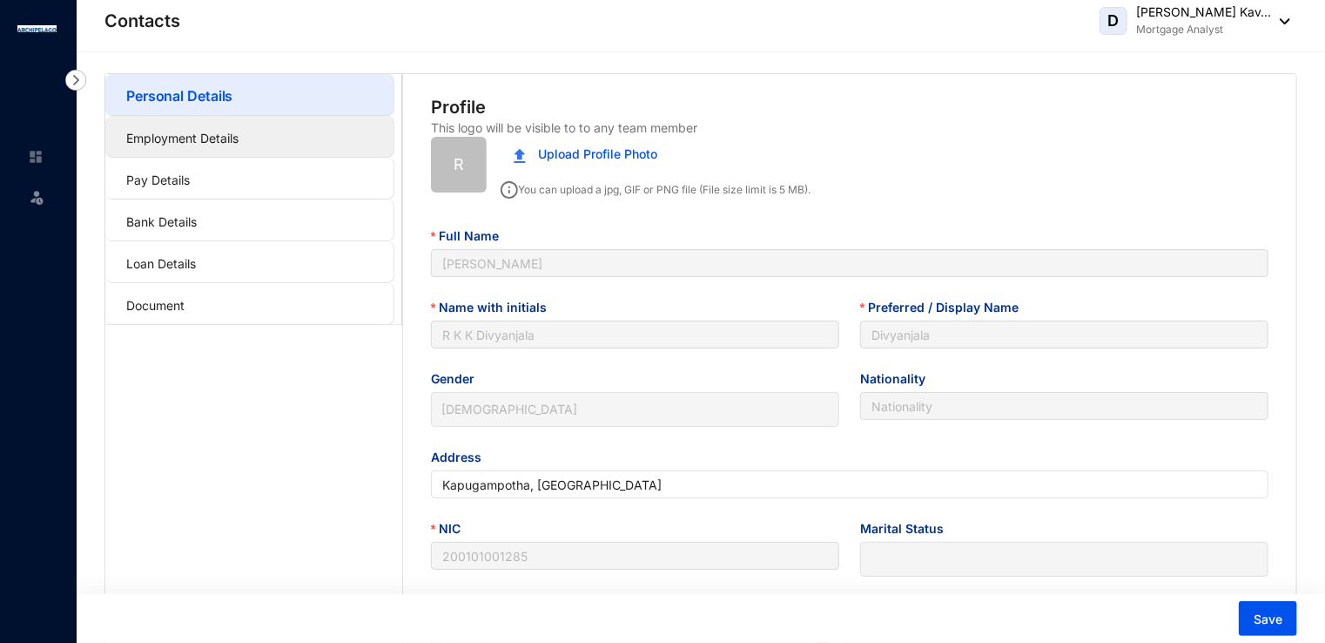
click at [193, 131] on link "Employment Details" at bounding box center [182, 138] width 112 height 15
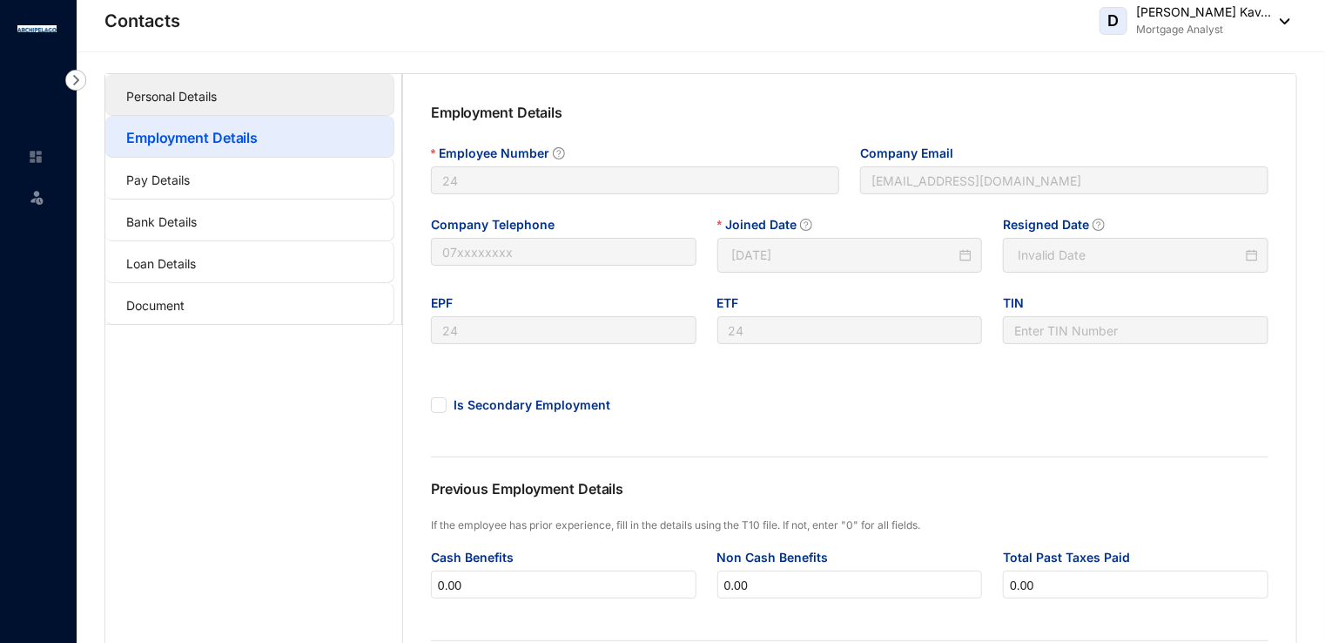
click at [139, 100] on link "Personal Details" at bounding box center [171, 96] width 91 height 15
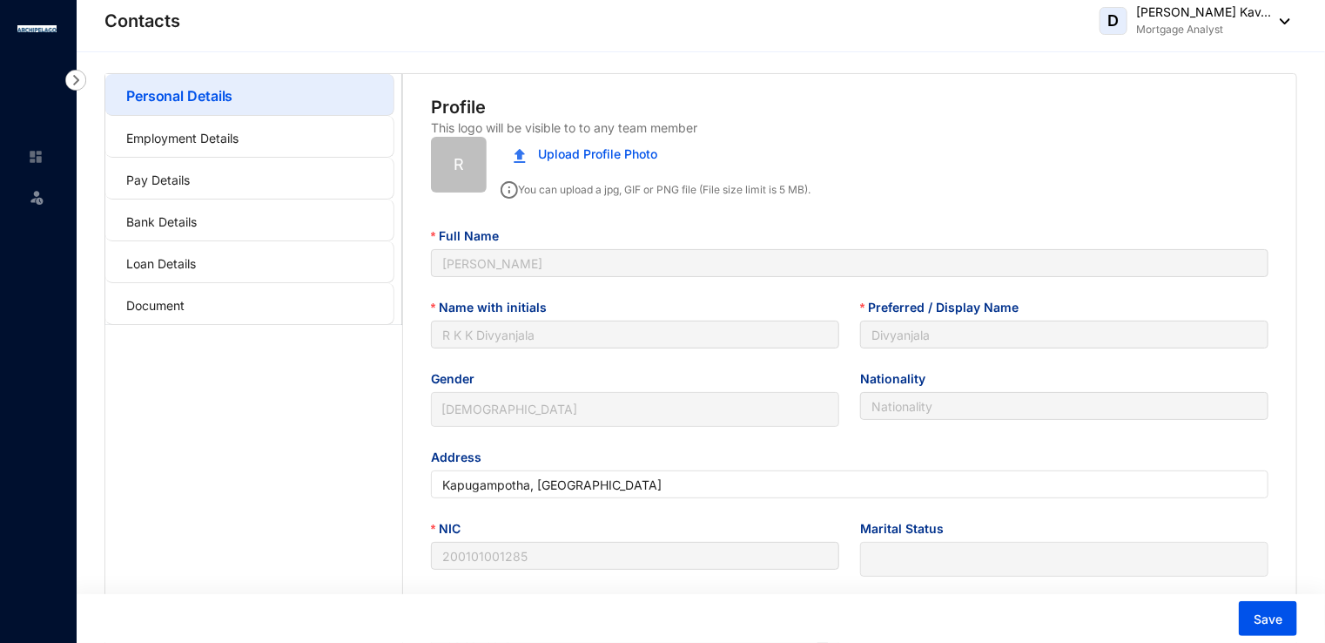
type input "[DATE]"
click at [190, 183] on link "Pay Details" at bounding box center [158, 179] width 64 height 15
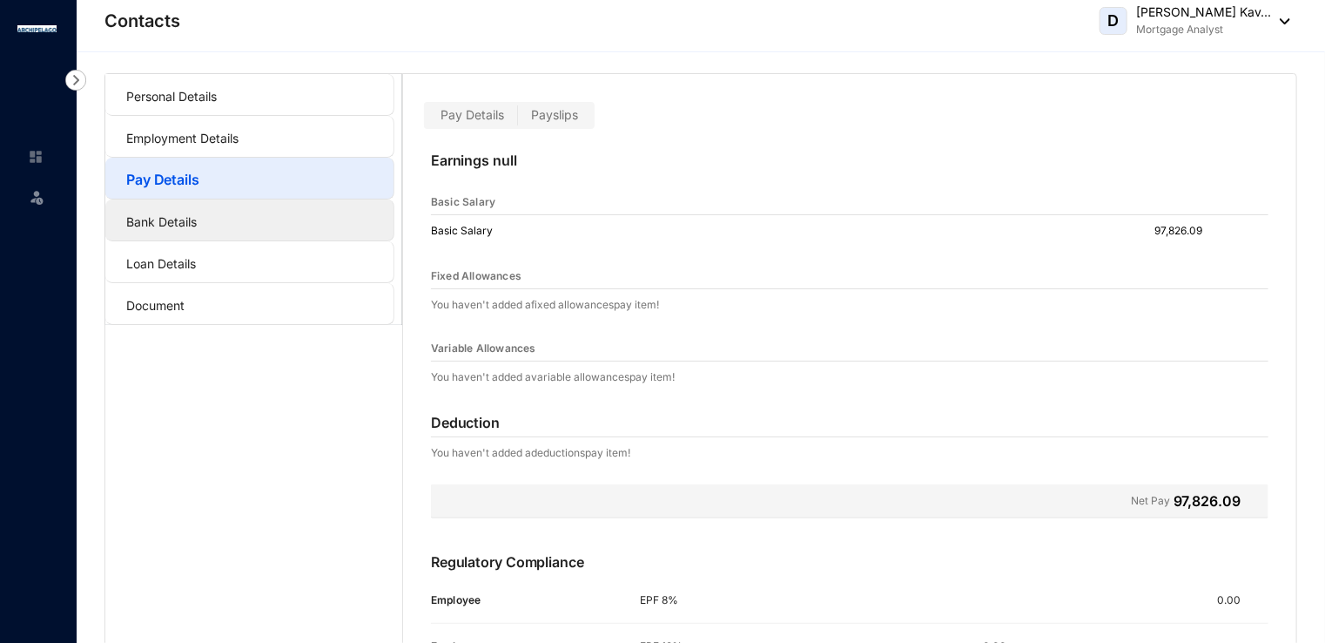
click at [185, 216] on link "Bank Details" at bounding box center [161, 221] width 71 height 15
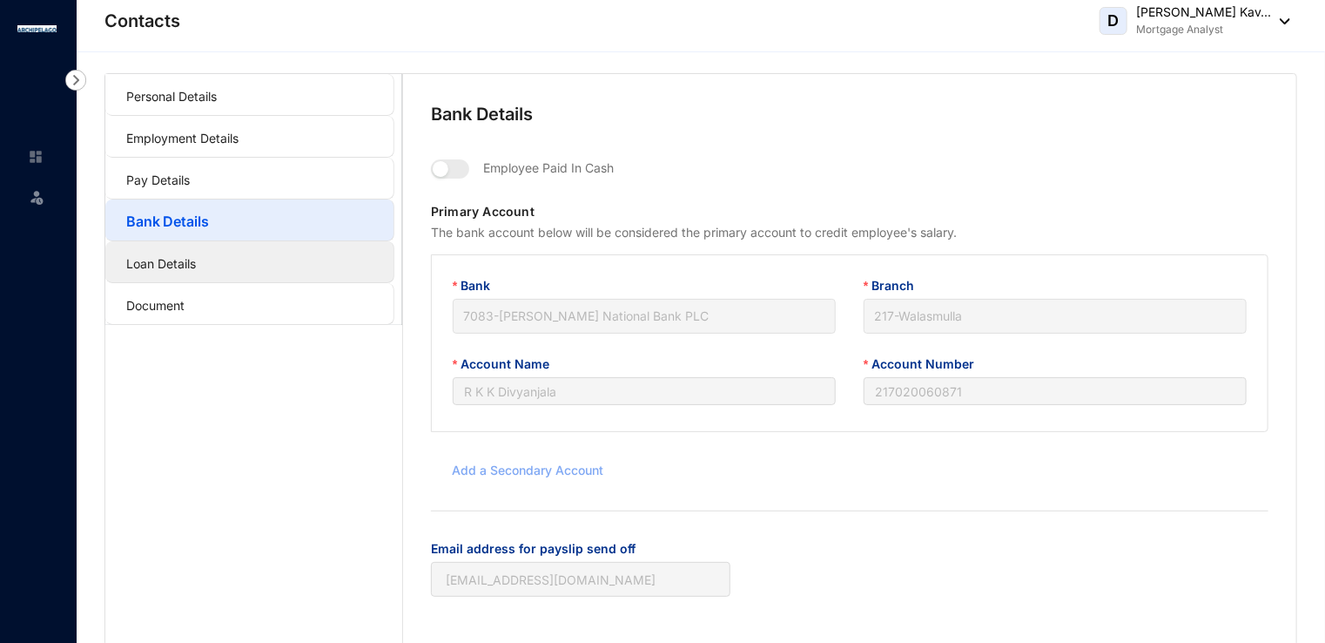
click at [193, 266] on link "Loan Details" at bounding box center [161, 263] width 70 height 15
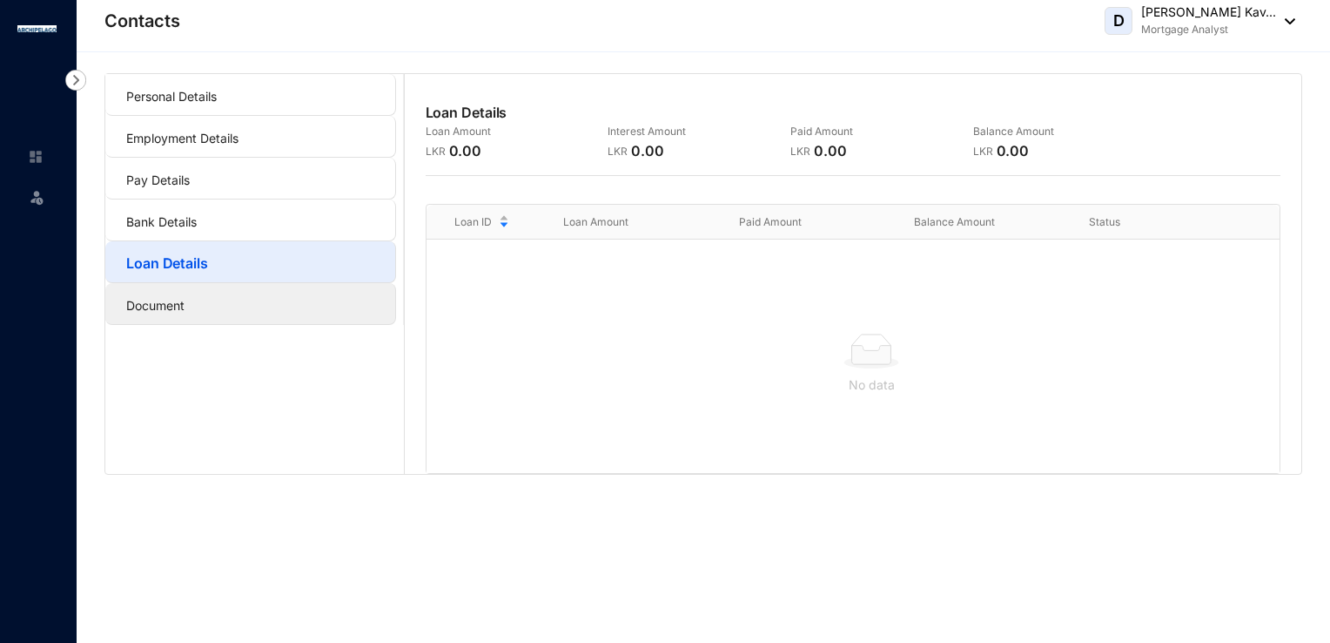
click at [185, 313] on link "Document" at bounding box center [155, 305] width 58 height 15
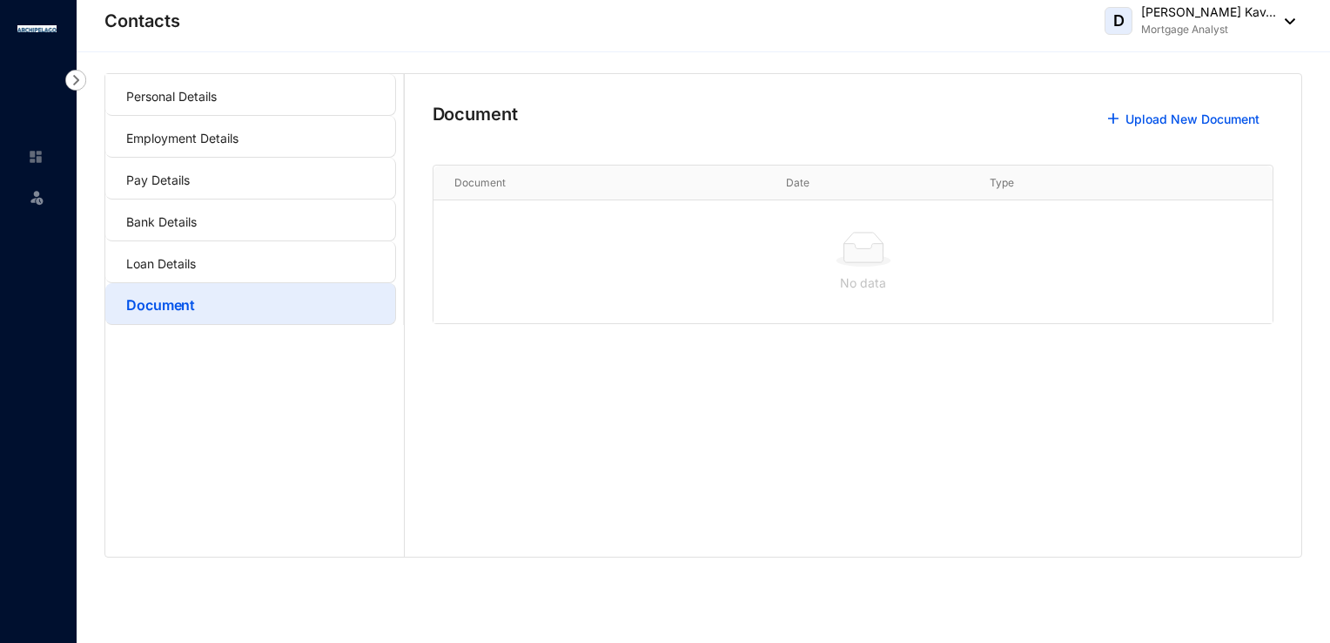
click at [192, 70] on div "Personal Details Employment Details Pay Details Bank Details Loan Details Docum…" at bounding box center [704, 347] width 1254 height 590
click at [185, 266] on link "Loan Details" at bounding box center [161, 263] width 70 height 15
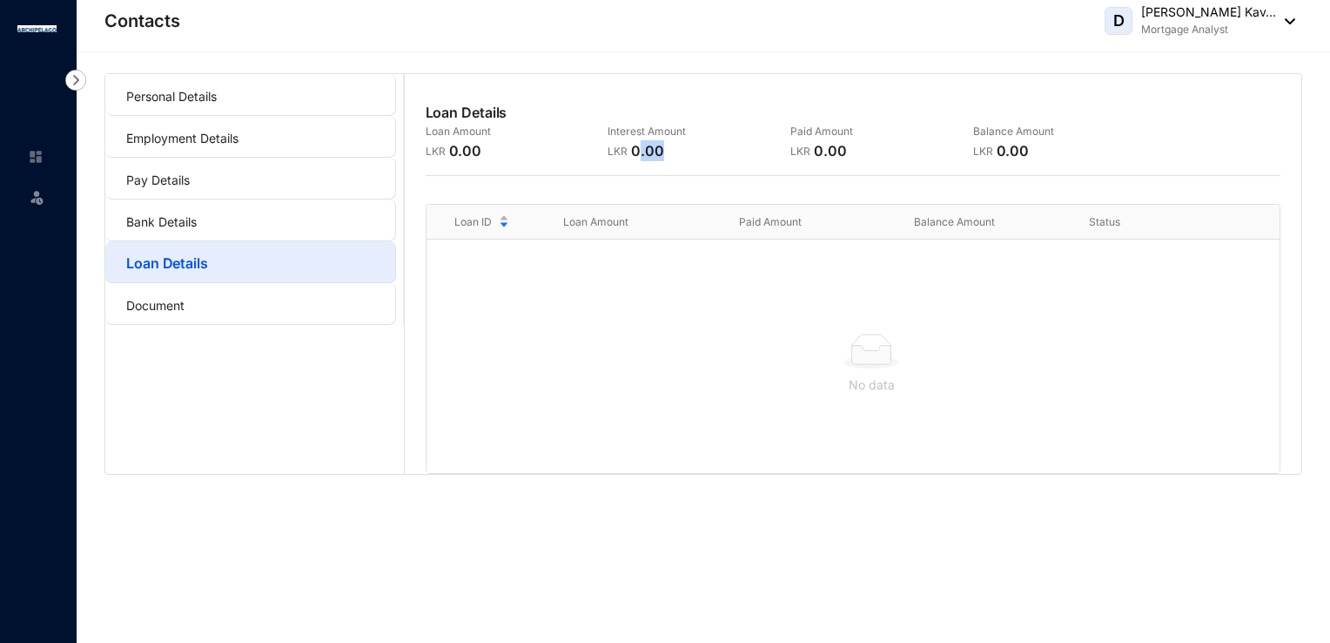
drag, startPoint x: 636, startPoint y: 155, endPoint x: 664, endPoint y: 155, distance: 27.9
click at [664, 155] on div "LKR 0.00" at bounding box center [689, 150] width 162 height 21
drag, startPoint x: 664, startPoint y: 155, endPoint x: 727, endPoint y: 150, distance: 62.9
click at [727, 150] on div "LKR 0.00" at bounding box center [689, 150] width 162 height 21
click at [185, 307] on link "Document" at bounding box center [155, 305] width 58 height 15
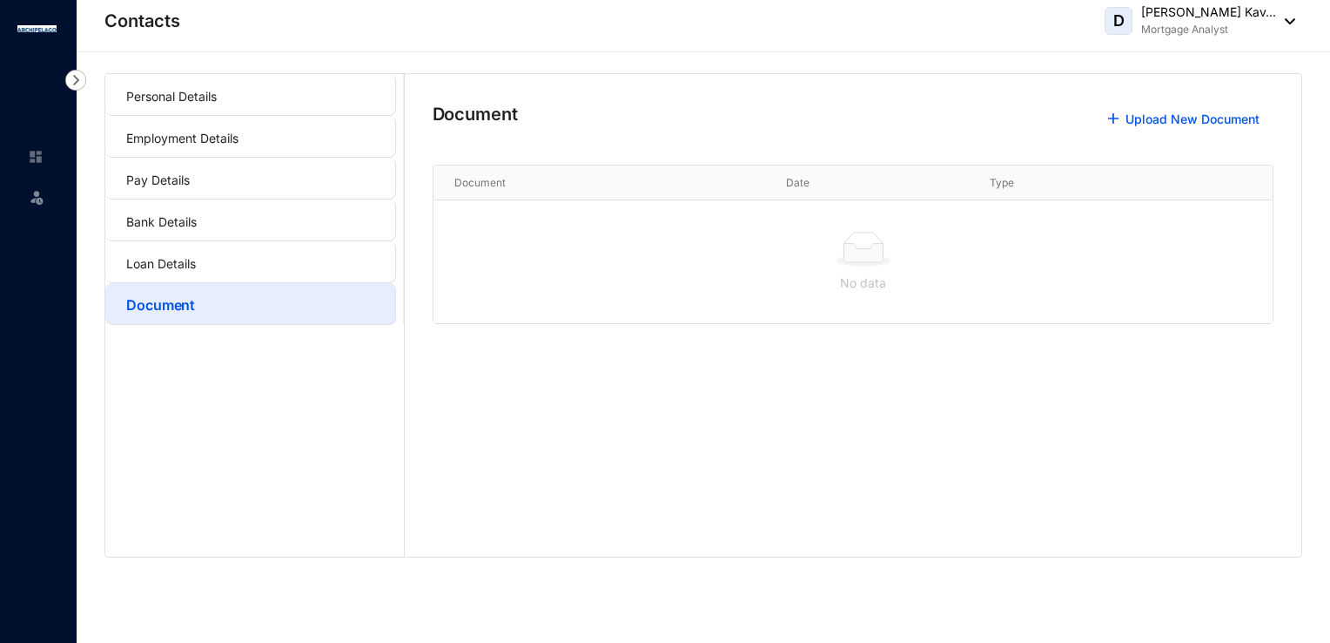
click at [1282, 23] on img at bounding box center [1285, 21] width 19 height 6
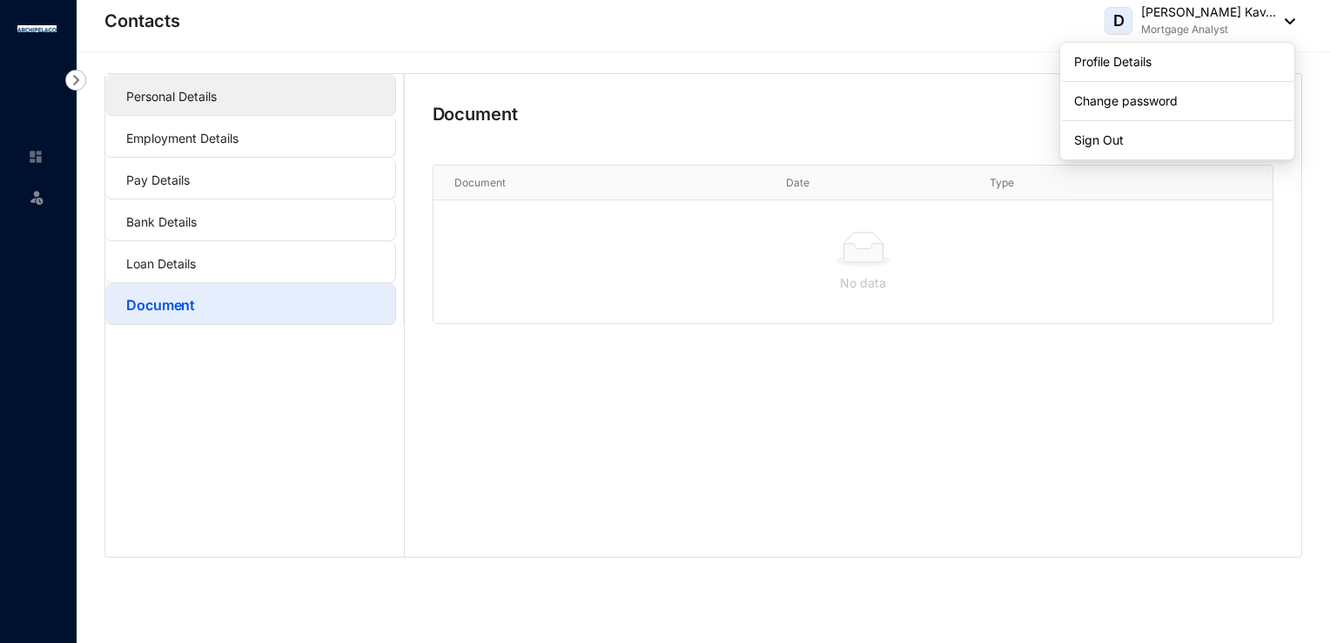
click at [176, 104] on link "Personal Details" at bounding box center [171, 96] width 91 height 15
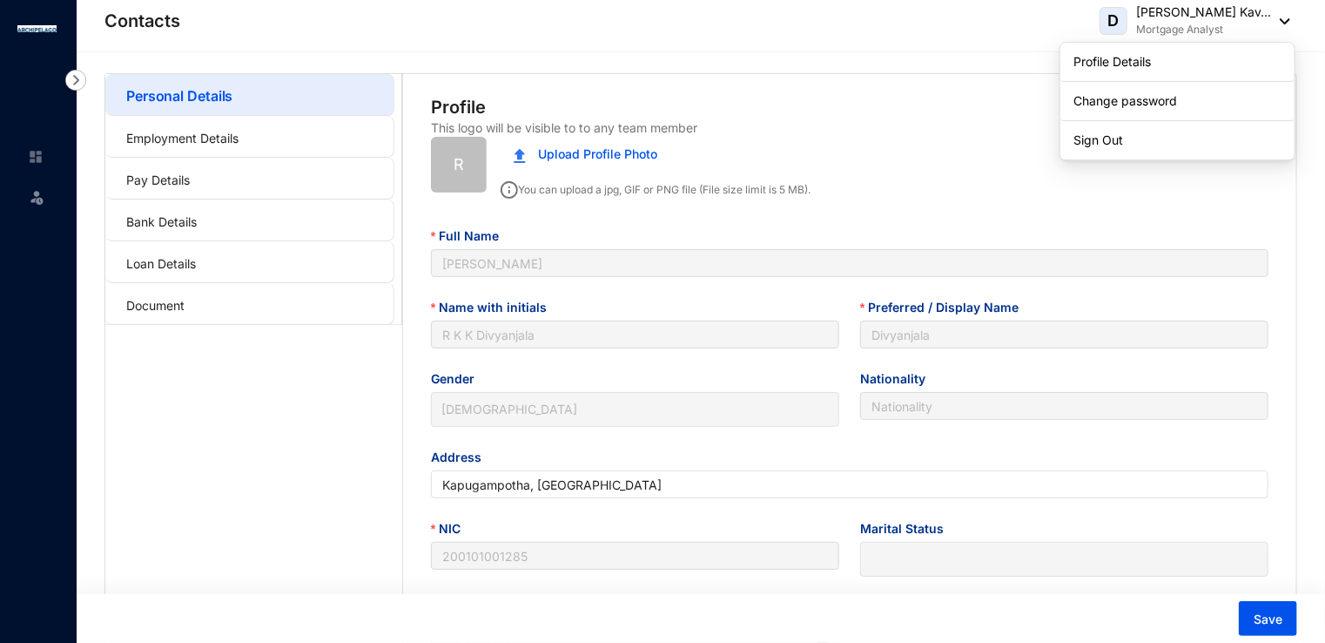
type input "[DATE]"
click at [78, 81] on img at bounding box center [75, 80] width 21 height 21
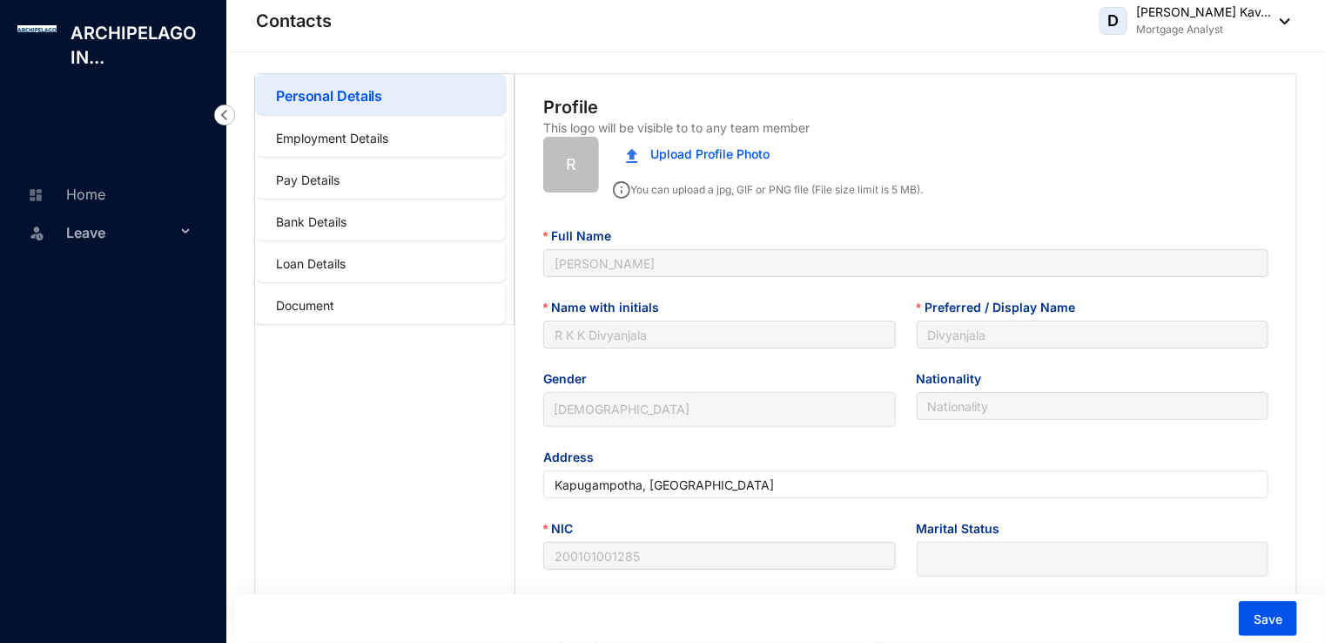
click at [97, 234] on span "Leave" at bounding box center [121, 232] width 110 height 35
click at [111, 272] on link "Leave Requests" at bounding box center [104, 273] width 108 height 15
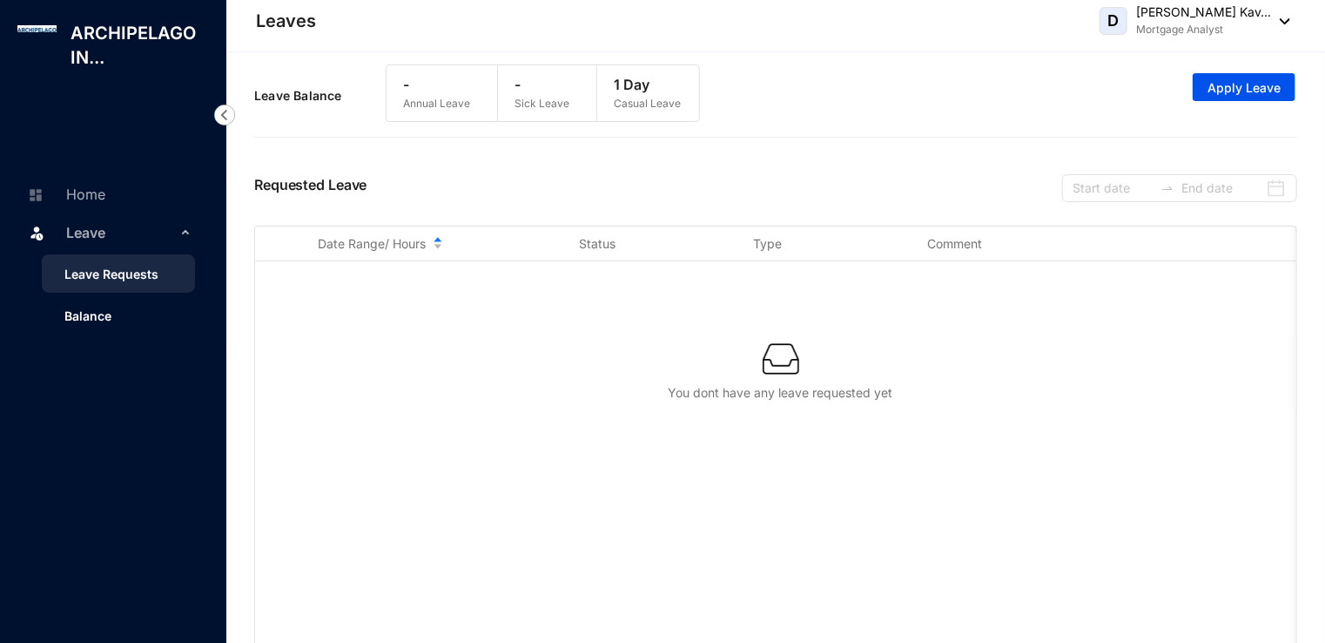
click at [101, 312] on link "Balance" at bounding box center [80, 315] width 61 height 15
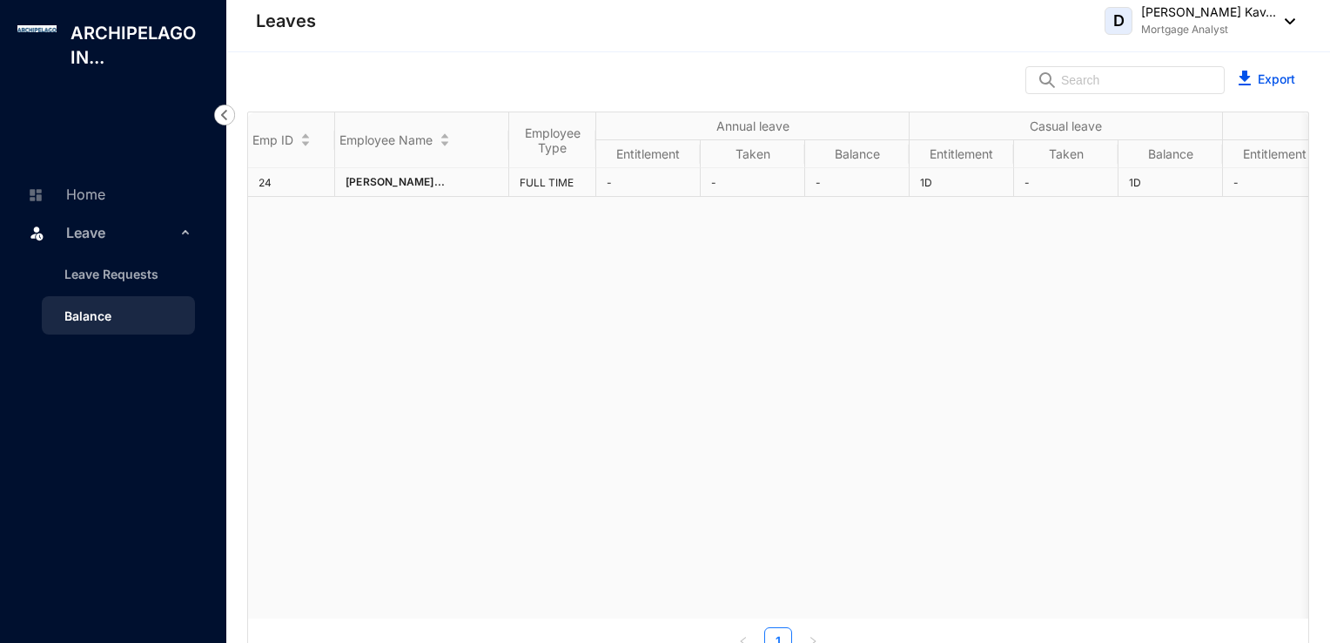
click at [265, 183] on td "24" at bounding box center [291, 182] width 87 height 29
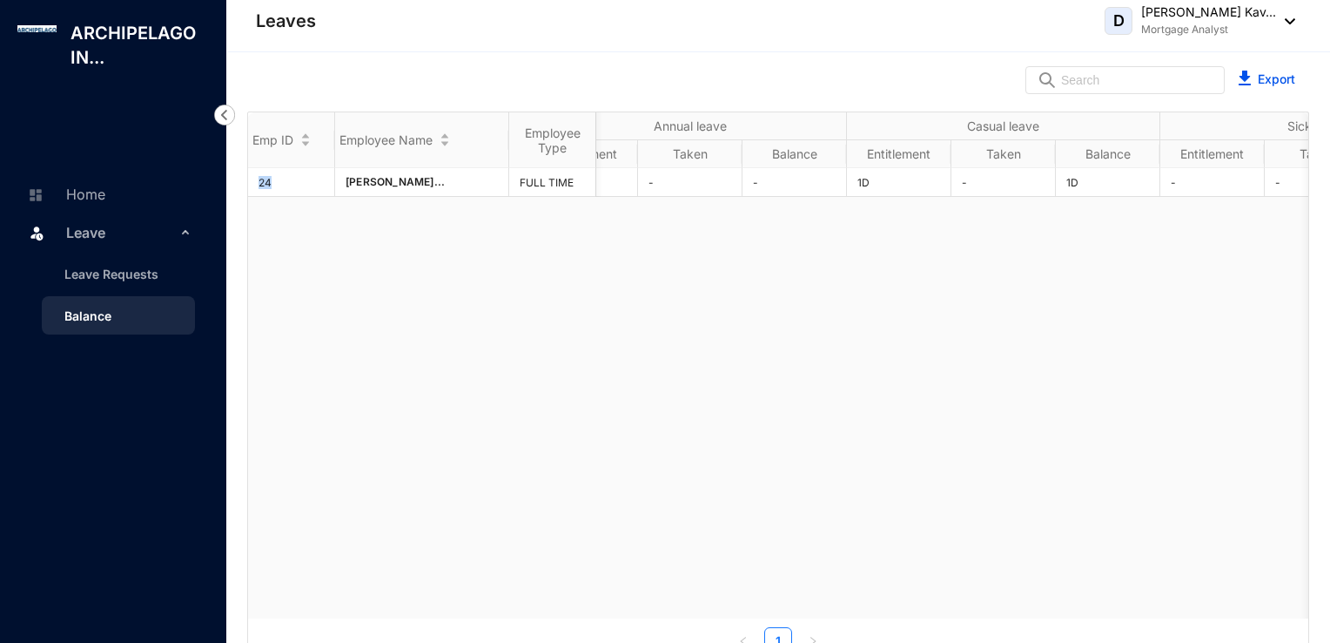
scroll to position [0, 91]
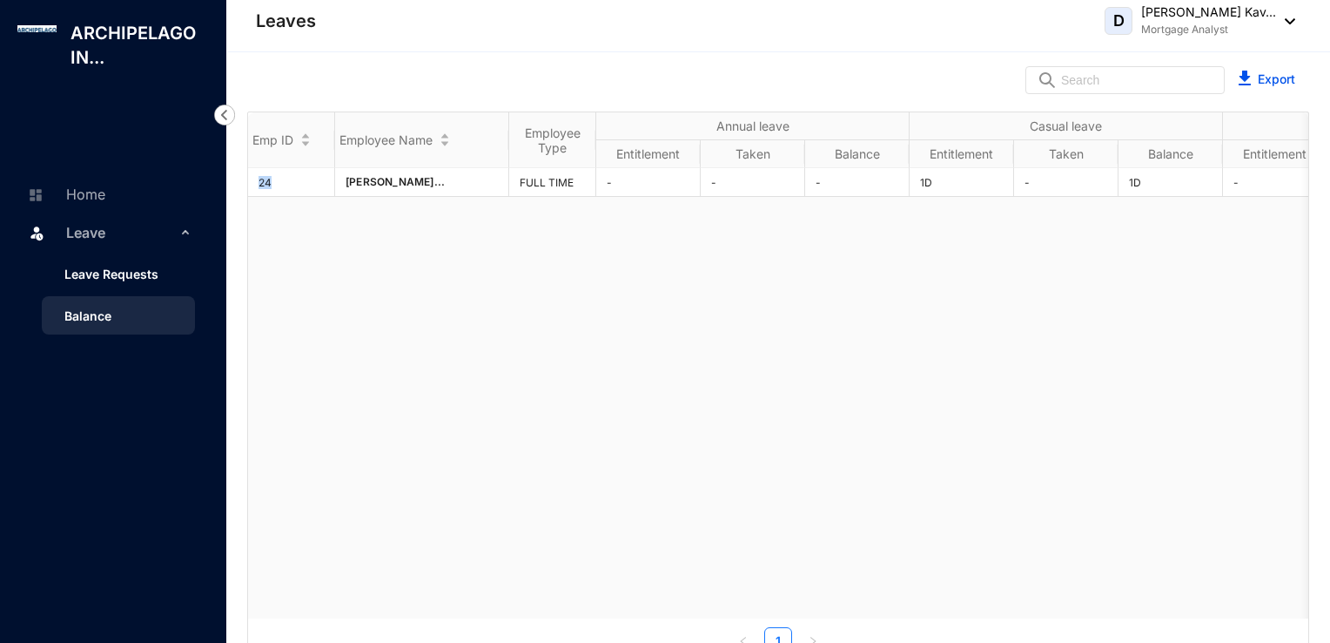
click at [112, 281] on link "Leave Requests" at bounding box center [104, 273] width 108 height 15
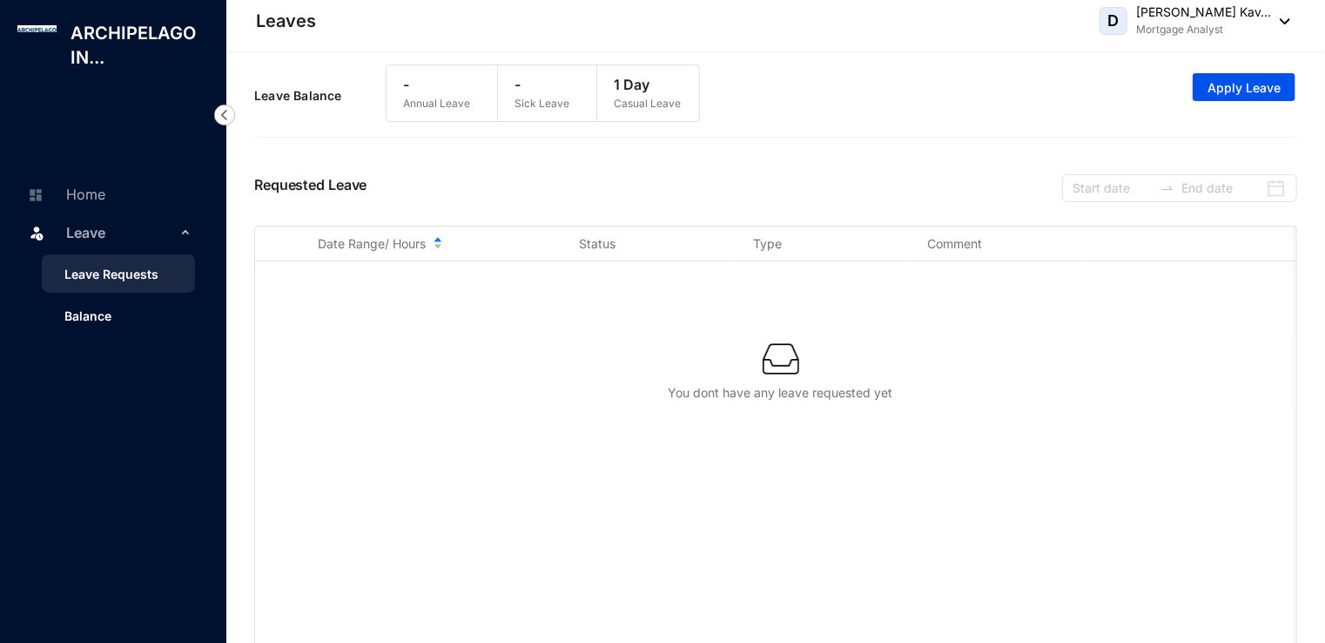
click at [63, 315] on link "Balance" at bounding box center [80, 315] width 61 height 15
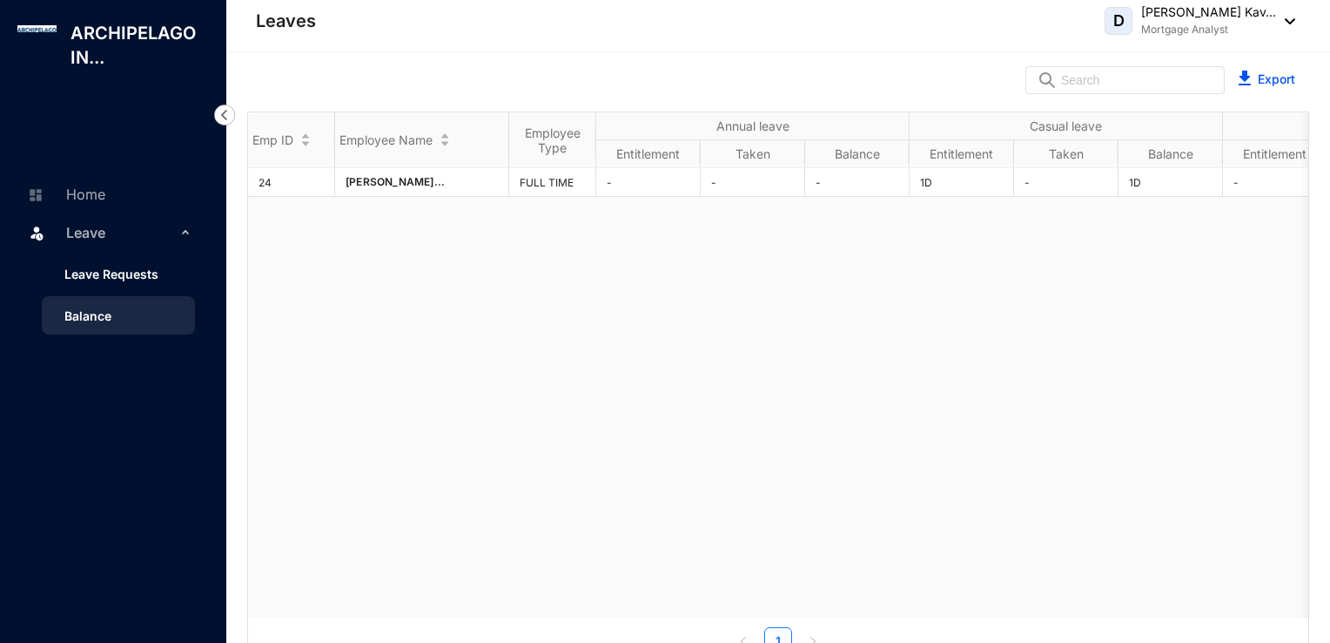
click at [137, 278] on link "Leave Requests" at bounding box center [104, 273] width 108 height 15
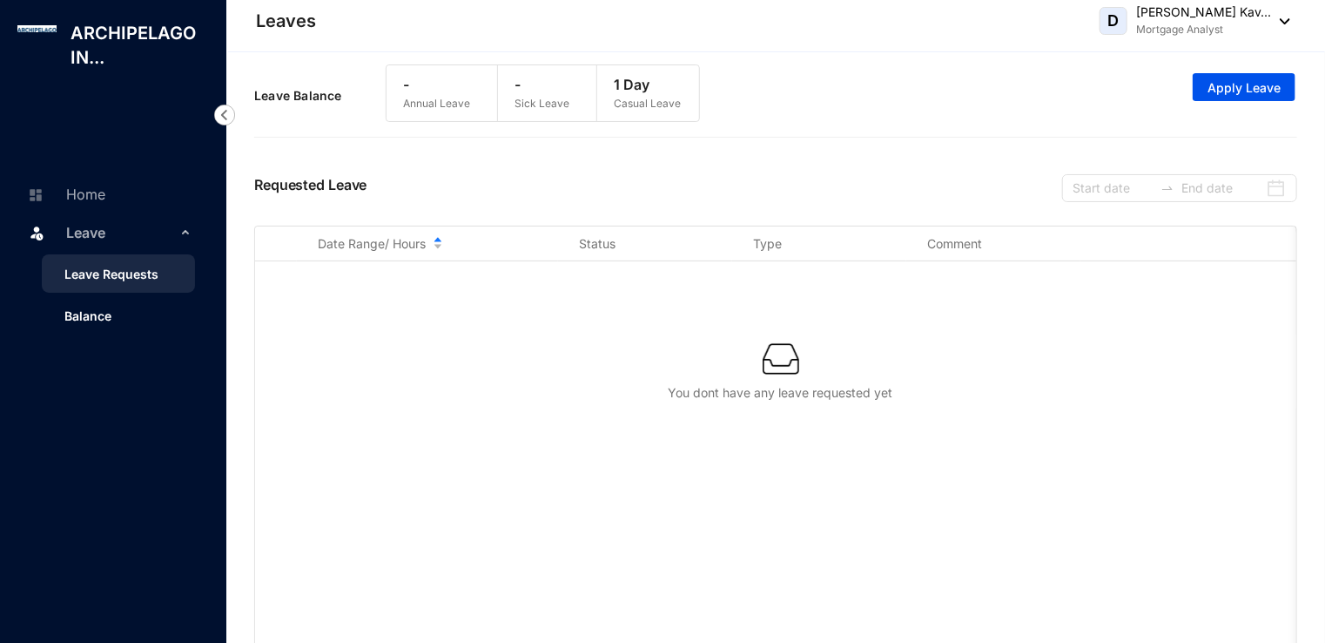
click at [93, 310] on link "Balance" at bounding box center [80, 315] width 61 height 15
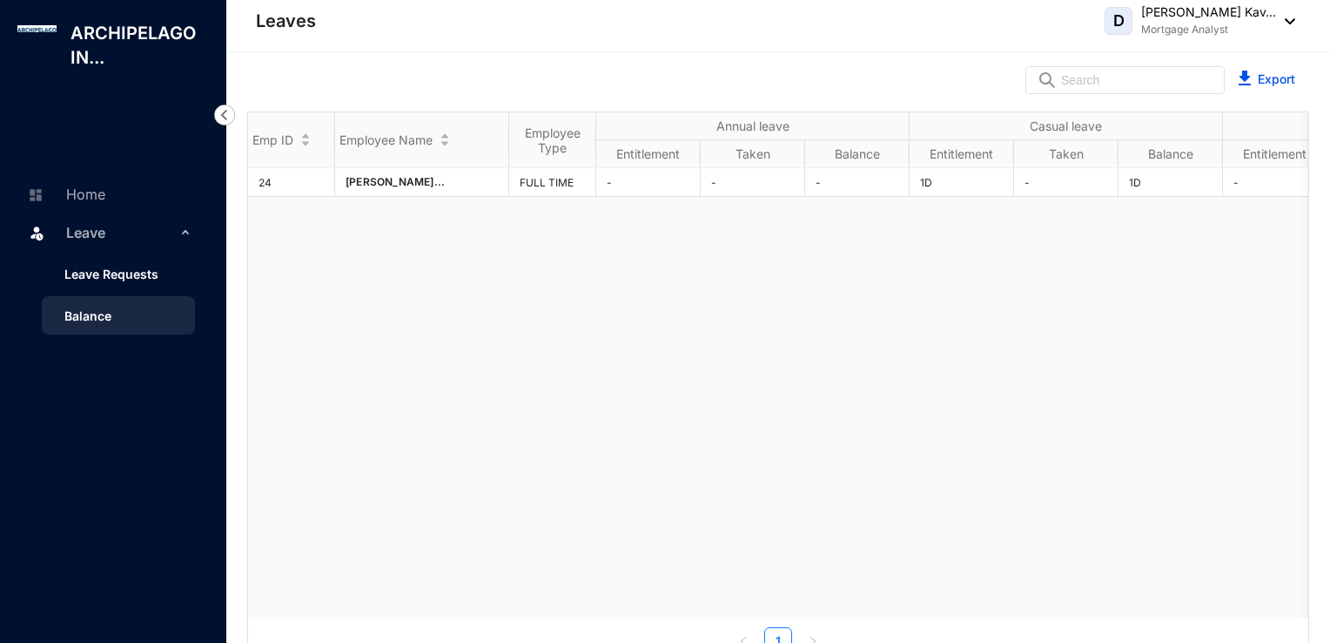
click at [120, 273] on link "Leave Requests" at bounding box center [104, 273] width 108 height 15
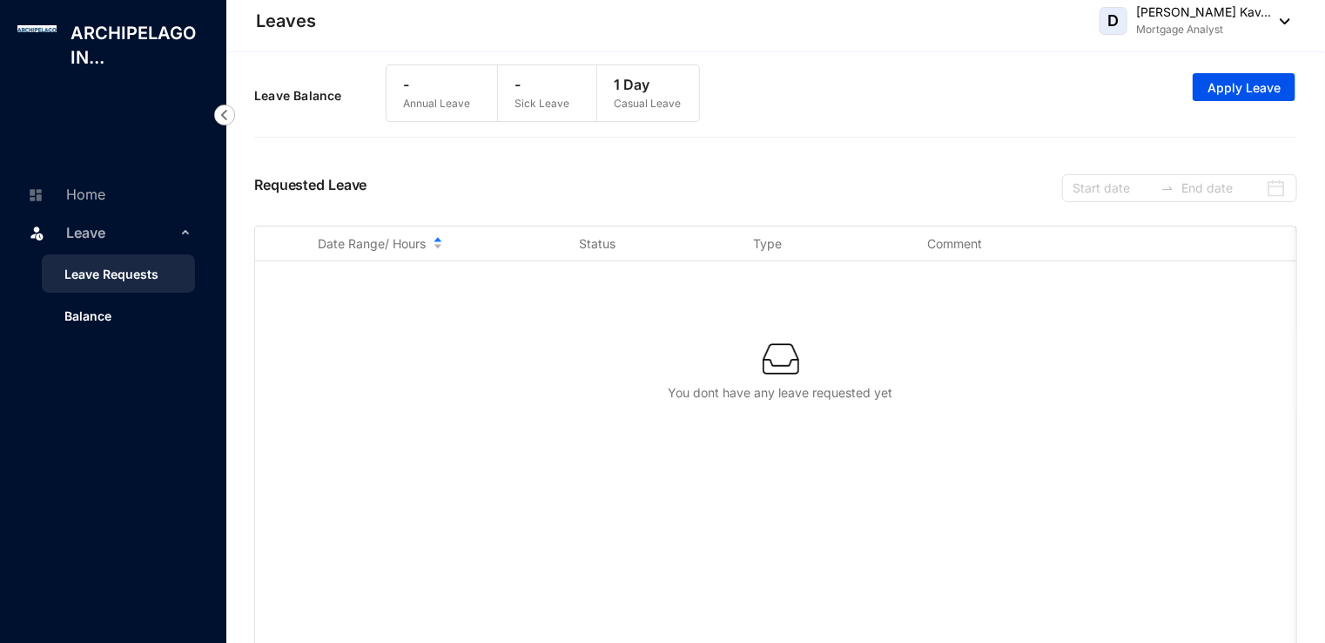
click at [111, 318] on link "Balance" at bounding box center [80, 315] width 61 height 15
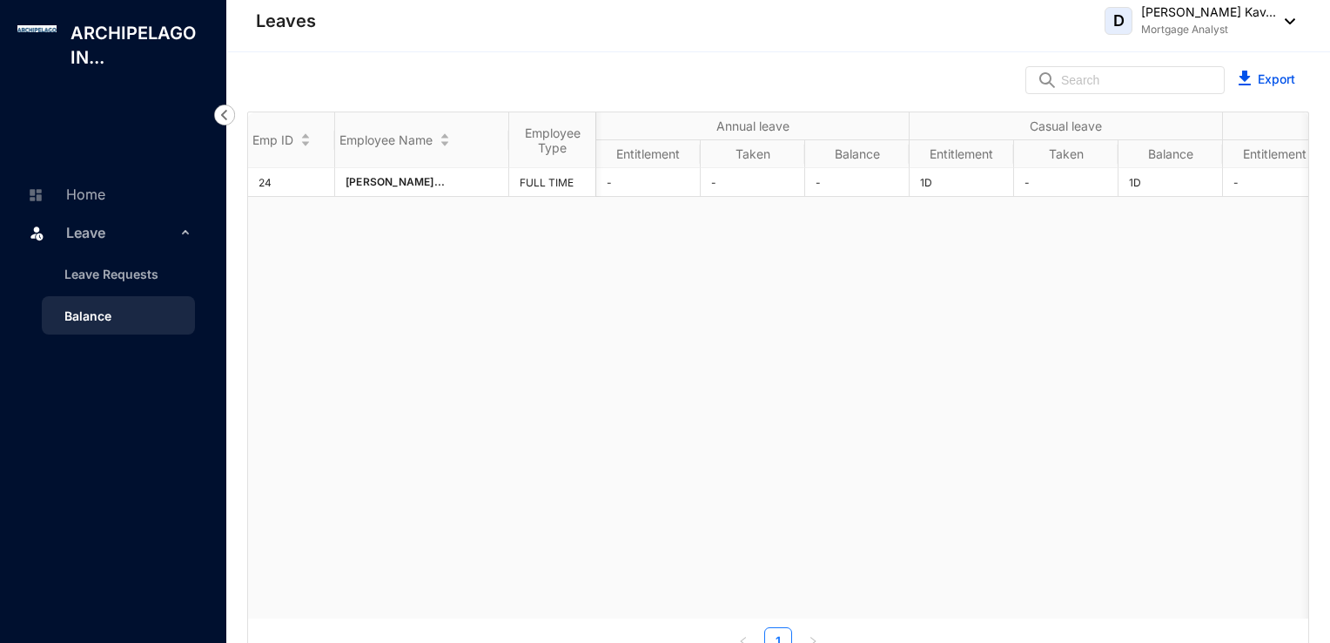
scroll to position [0, 129]
